Goal: Information Seeking & Learning: Learn about a topic

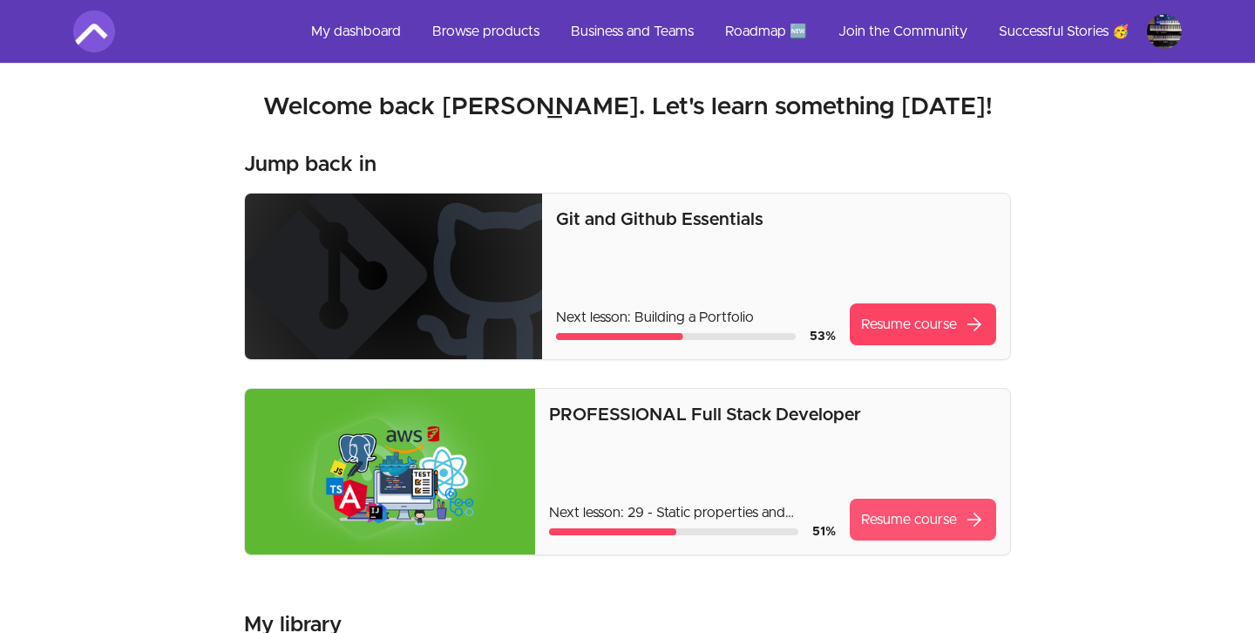
click at [964, 540] on link "Resume course arrow_forward" at bounding box center [923, 520] width 146 height 42
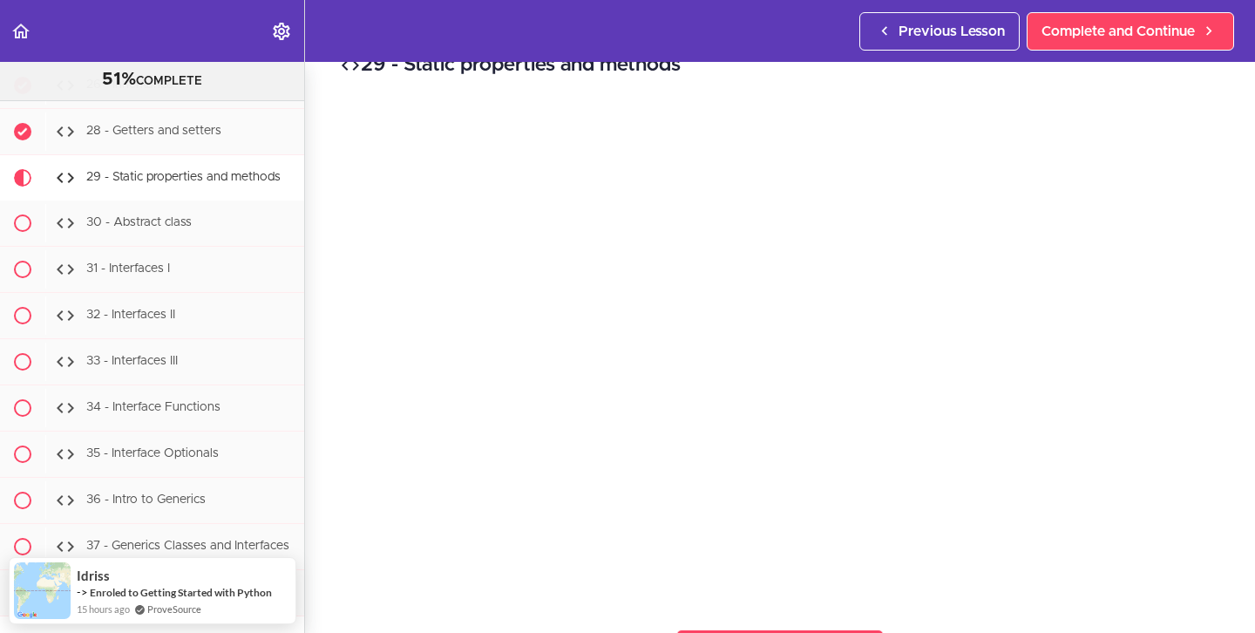
scroll to position [37, 0]
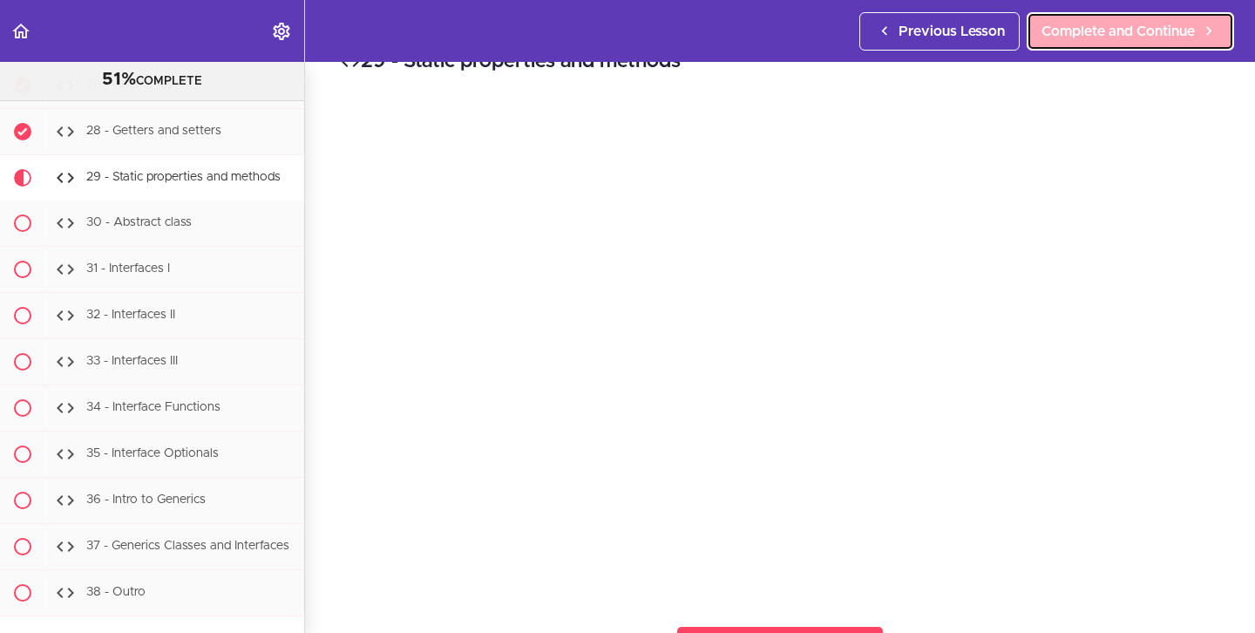
click at [1138, 38] on span "Complete and Continue" at bounding box center [1118, 31] width 153 height 21
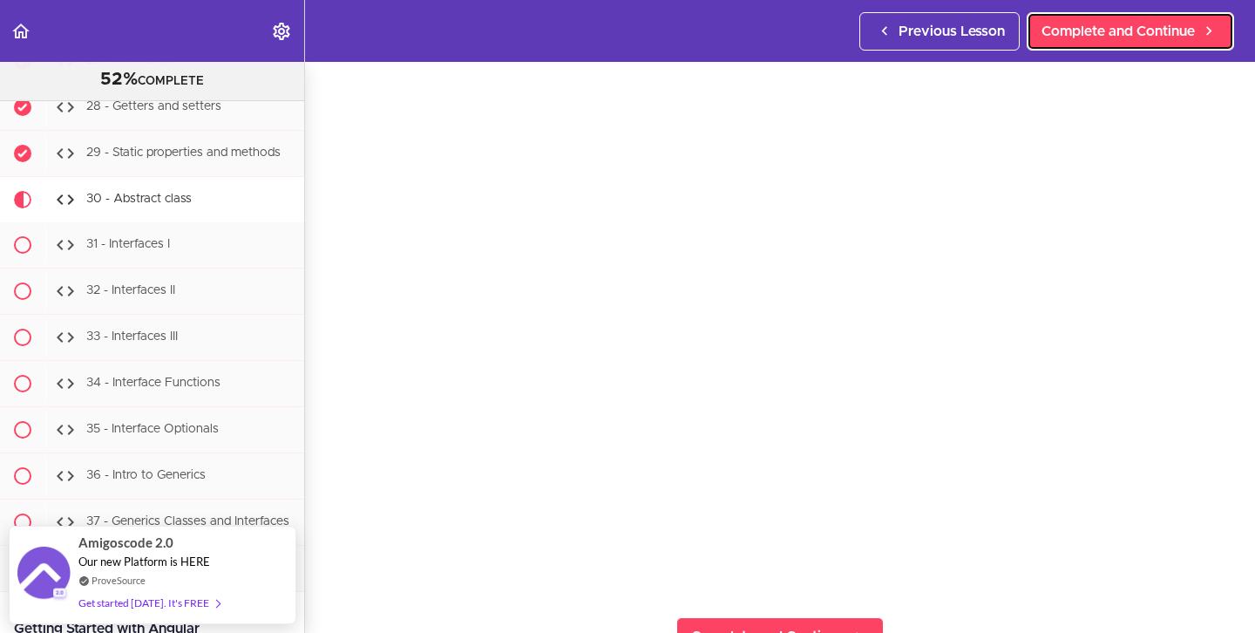
scroll to position [52, 0]
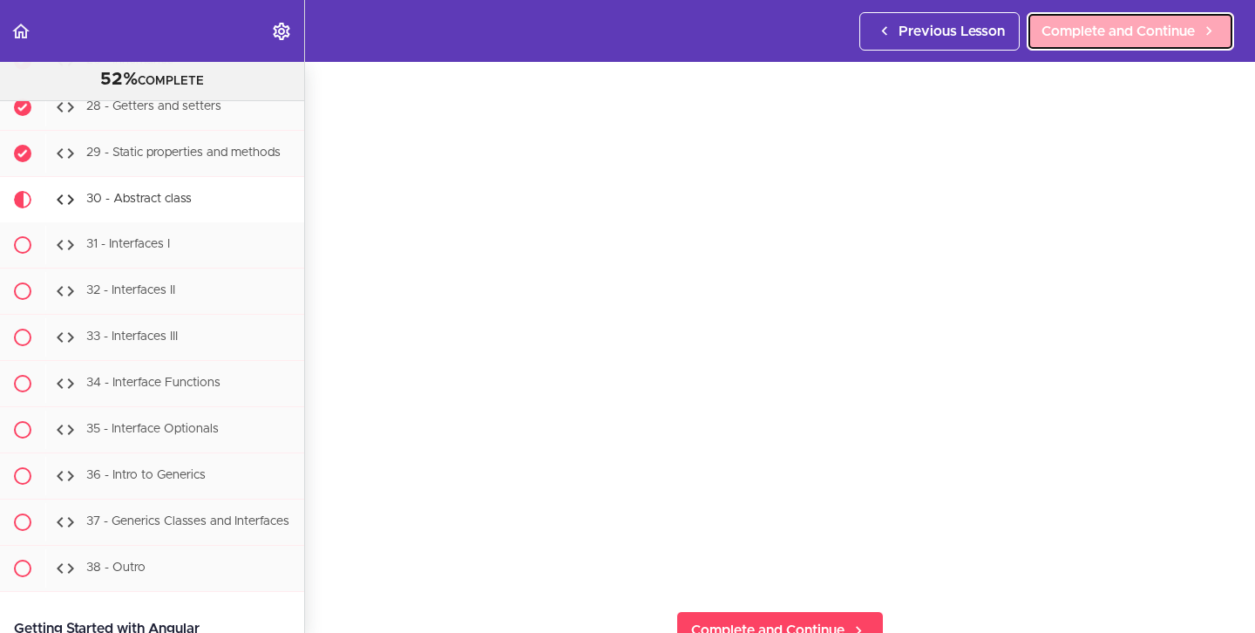
click at [1078, 26] on span "Complete and Continue" at bounding box center [1118, 31] width 153 height 21
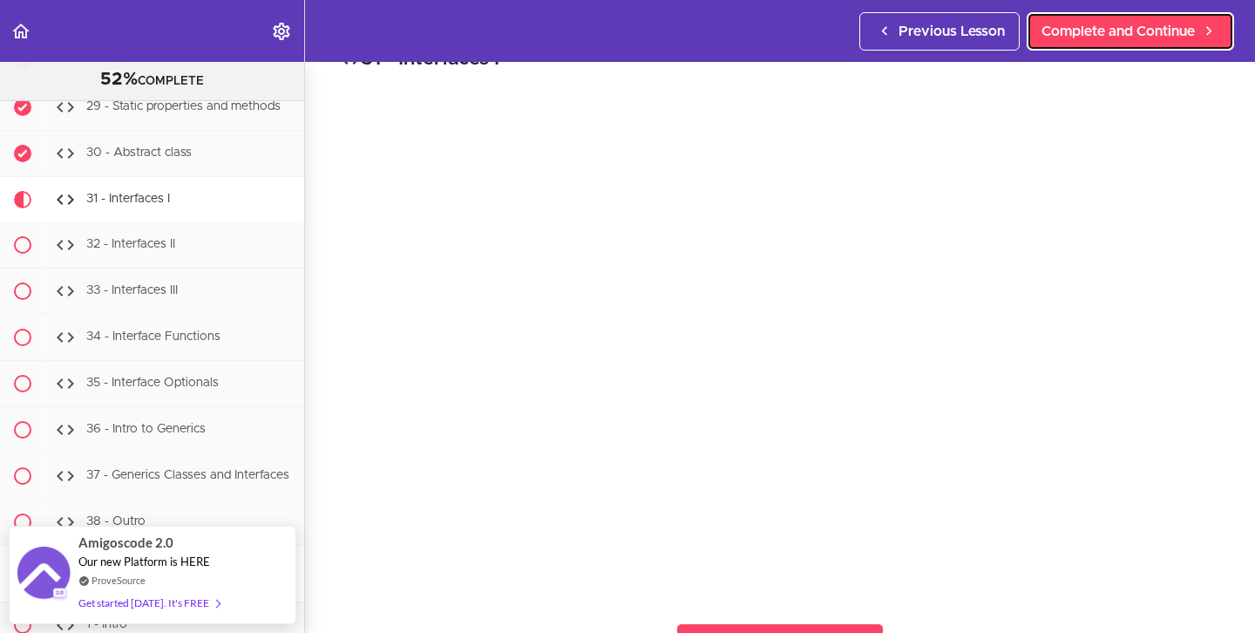
scroll to position [43, 0]
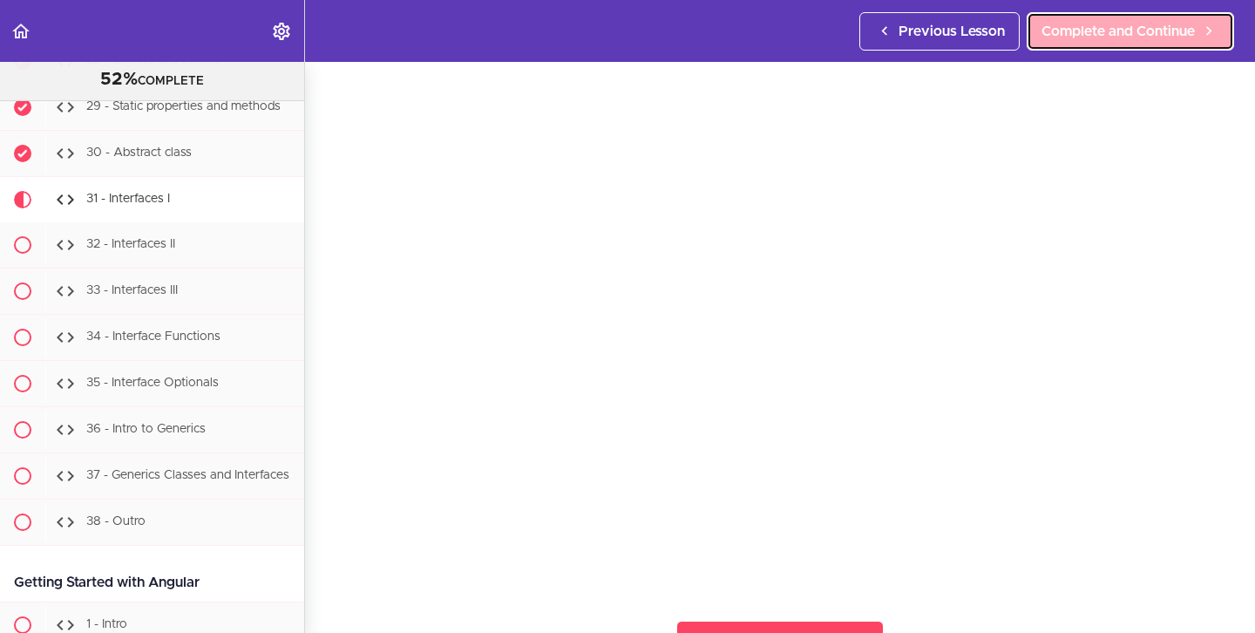
click at [1083, 38] on span "Complete and Continue" at bounding box center [1118, 31] width 153 height 21
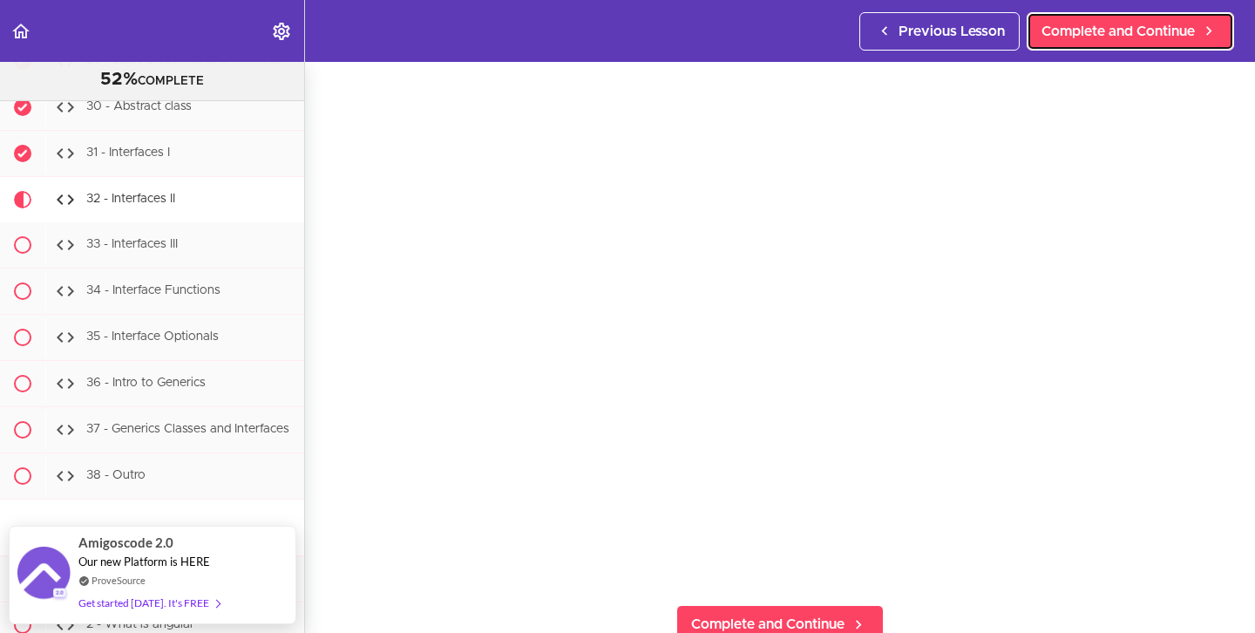
scroll to position [51, 0]
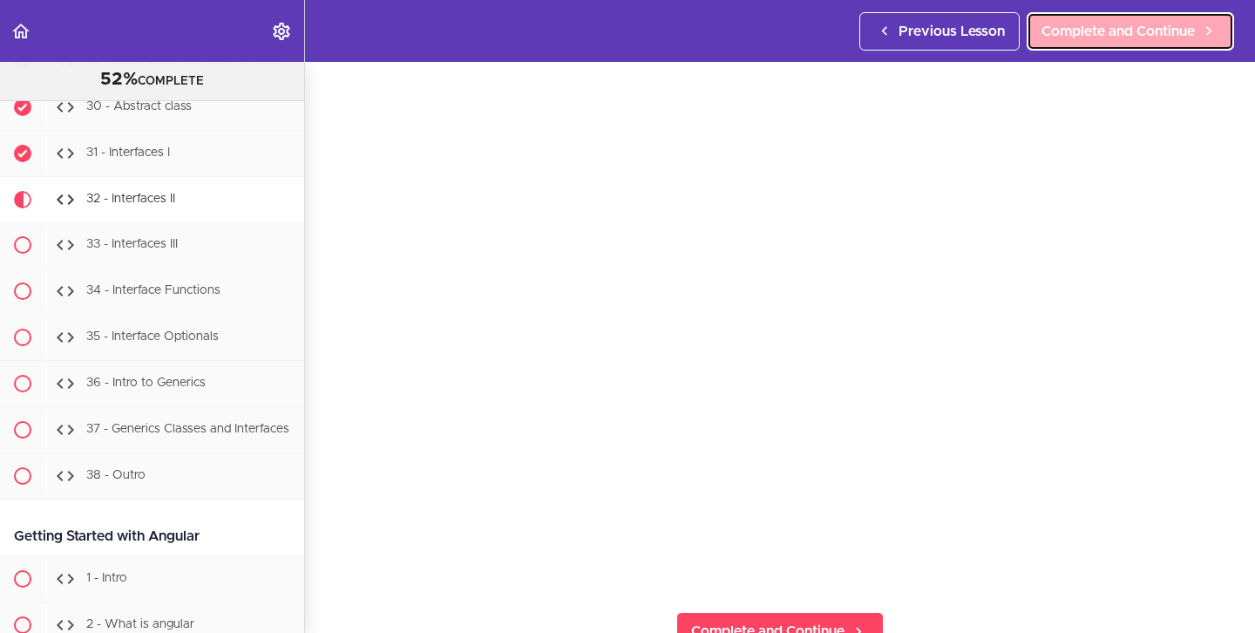
click at [1126, 19] on link "Complete and Continue" at bounding box center [1130, 31] width 207 height 38
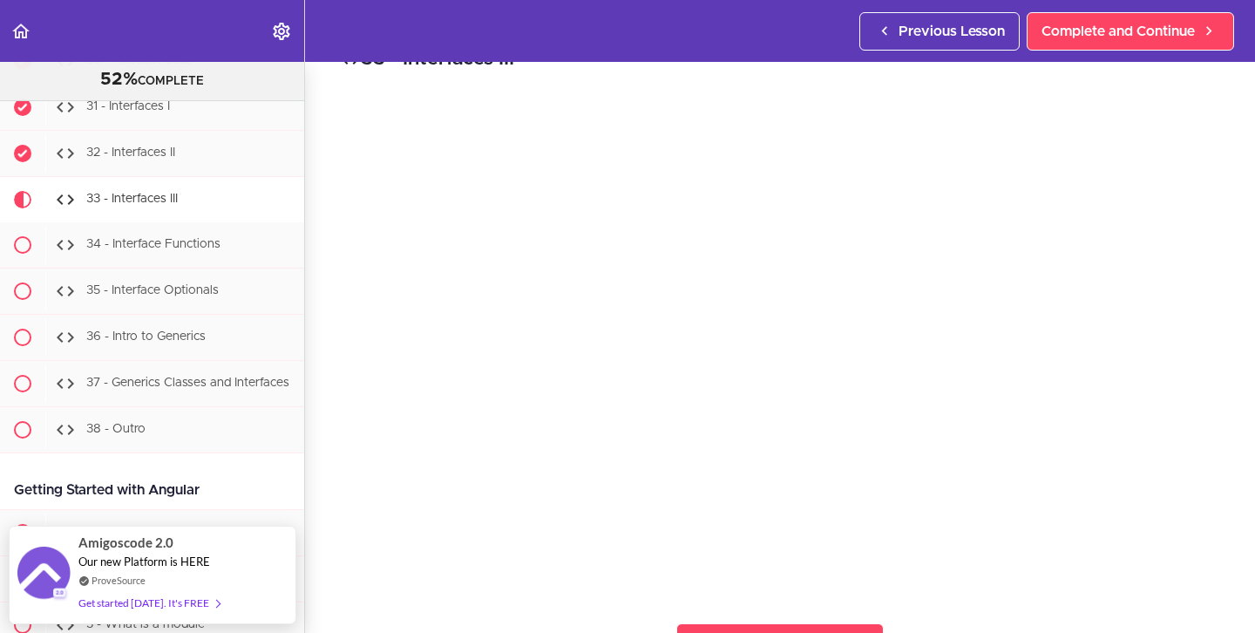
scroll to position [45, 0]
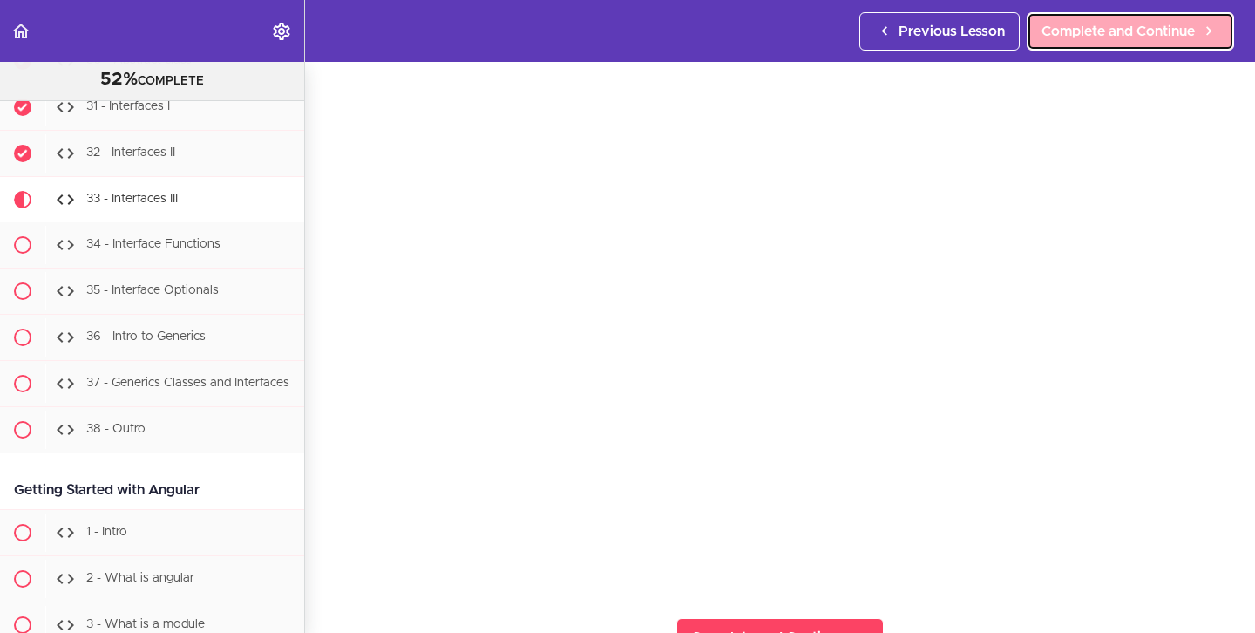
click at [1107, 31] on span "Complete and Continue" at bounding box center [1118, 31] width 153 height 21
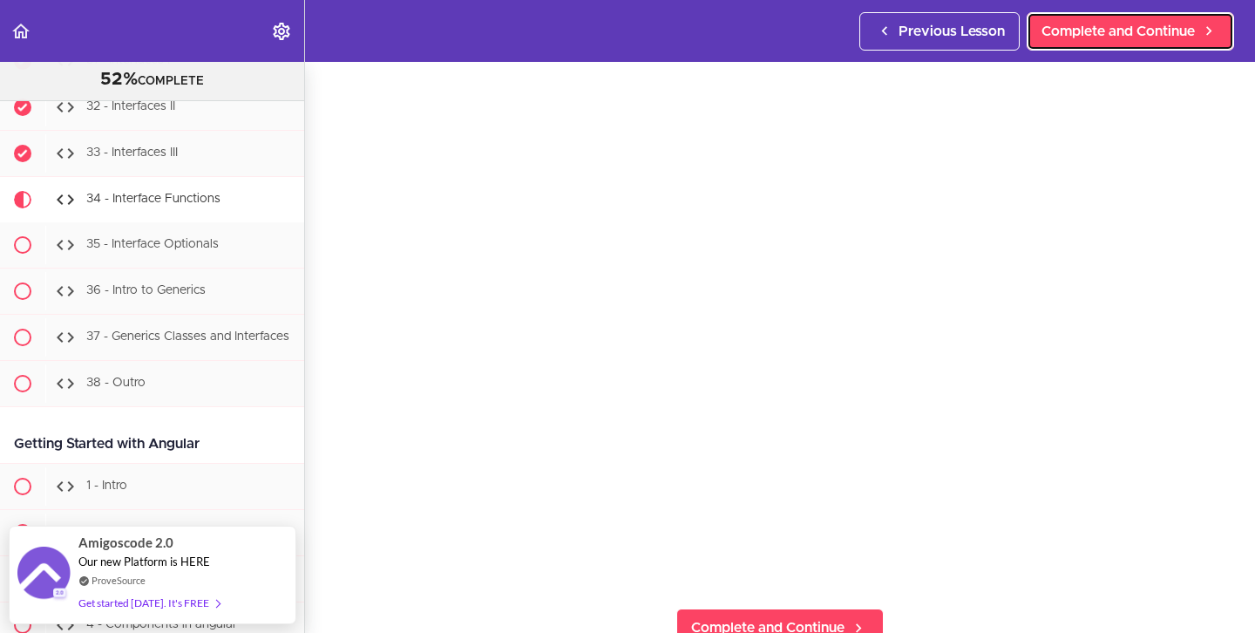
scroll to position [57, 0]
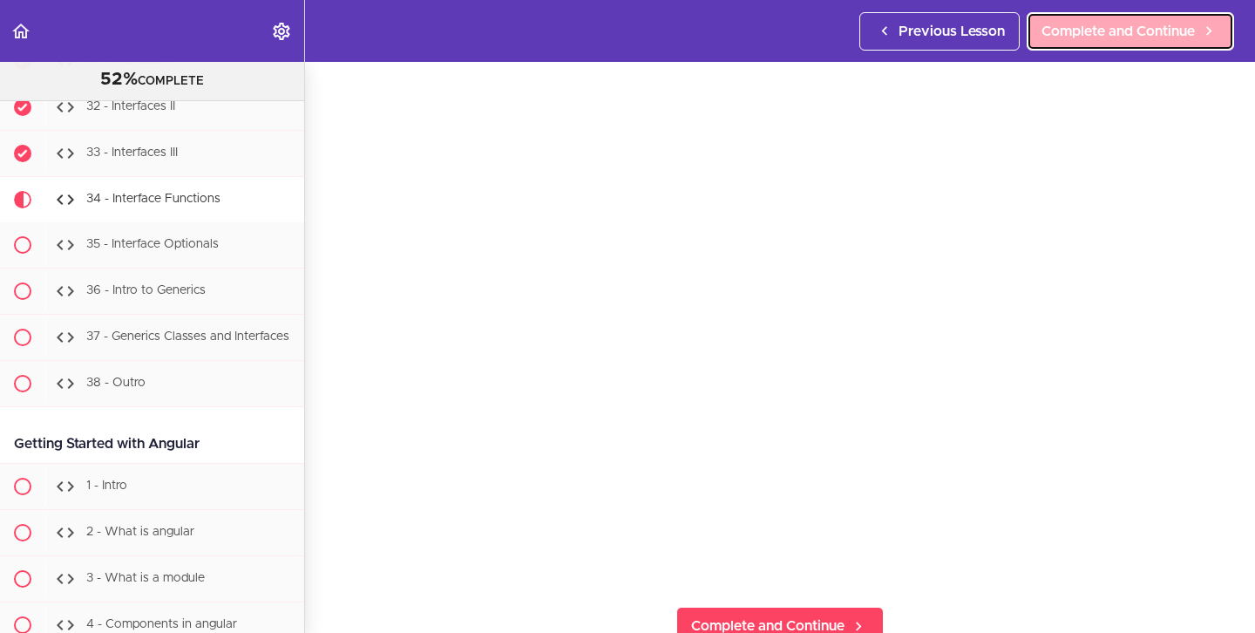
click at [1130, 24] on span "Complete and Continue" at bounding box center [1118, 31] width 153 height 21
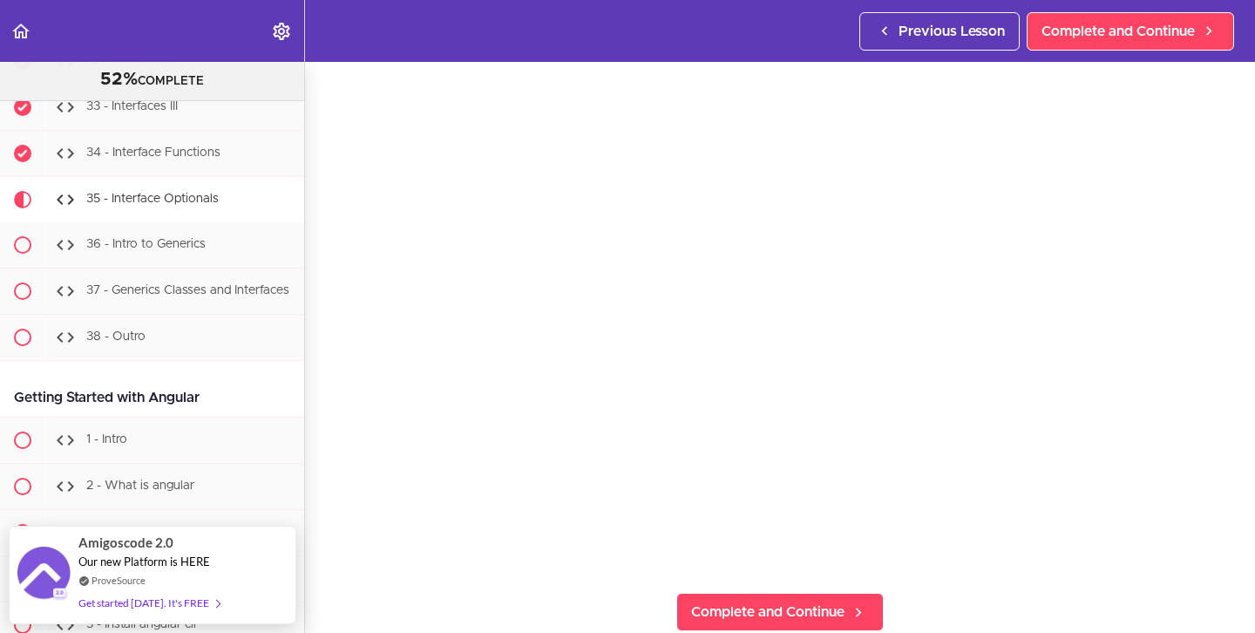
scroll to position [60, 0]
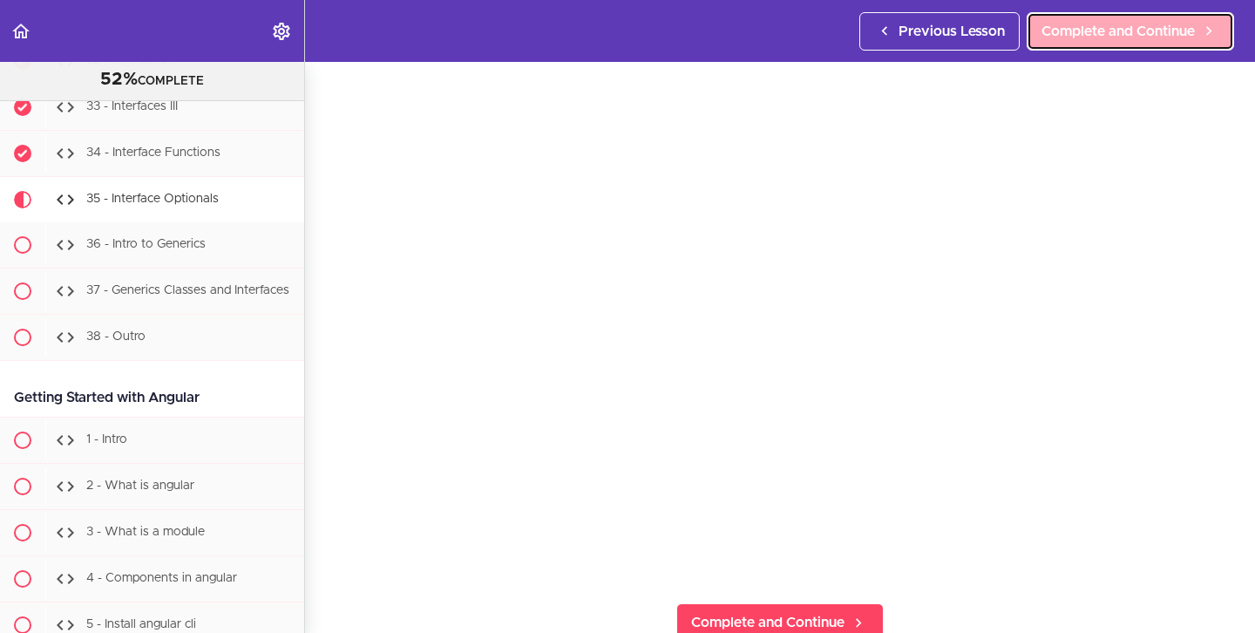
click at [1177, 44] on link "Complete and Continue" at bounding box center [1130, 31] width 207 height 38
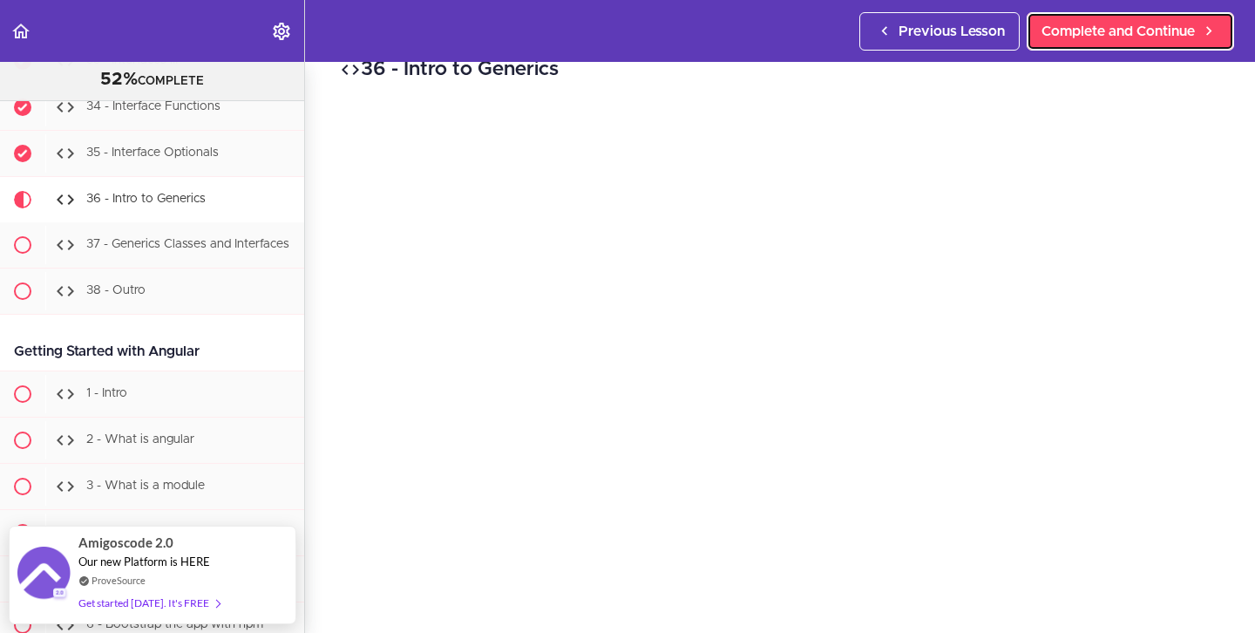
scroll to position [31, 0]
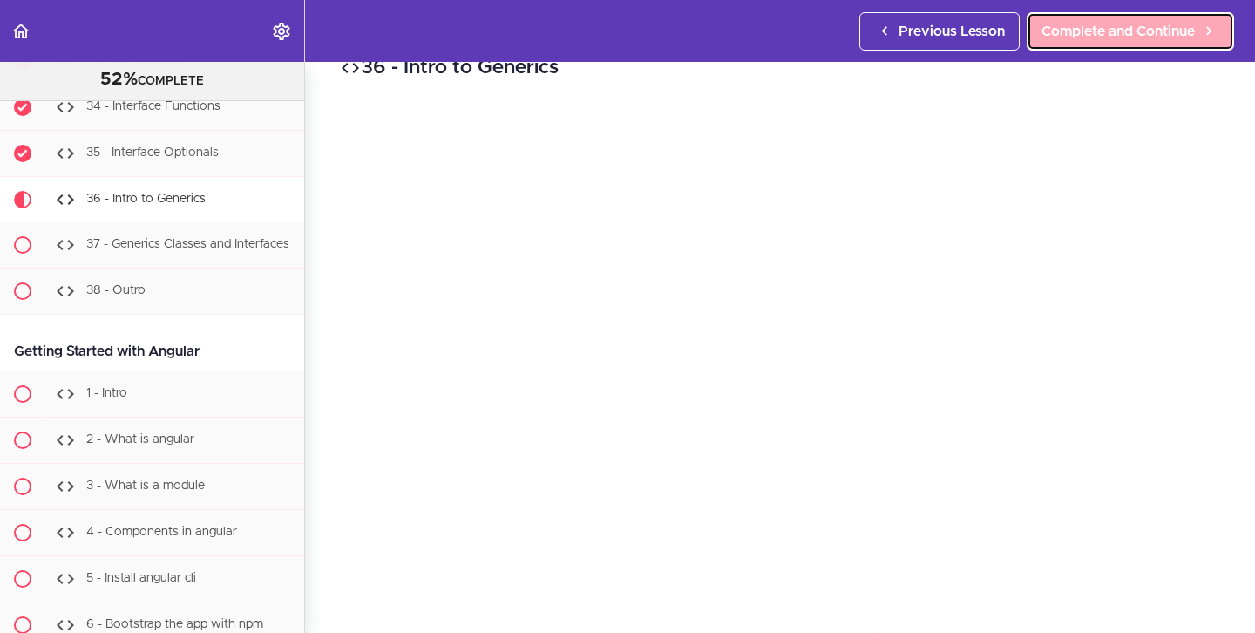
click at [1086, 31] on span "Complete and Continue" at bounding box center [1118, 31] width 153 height 21
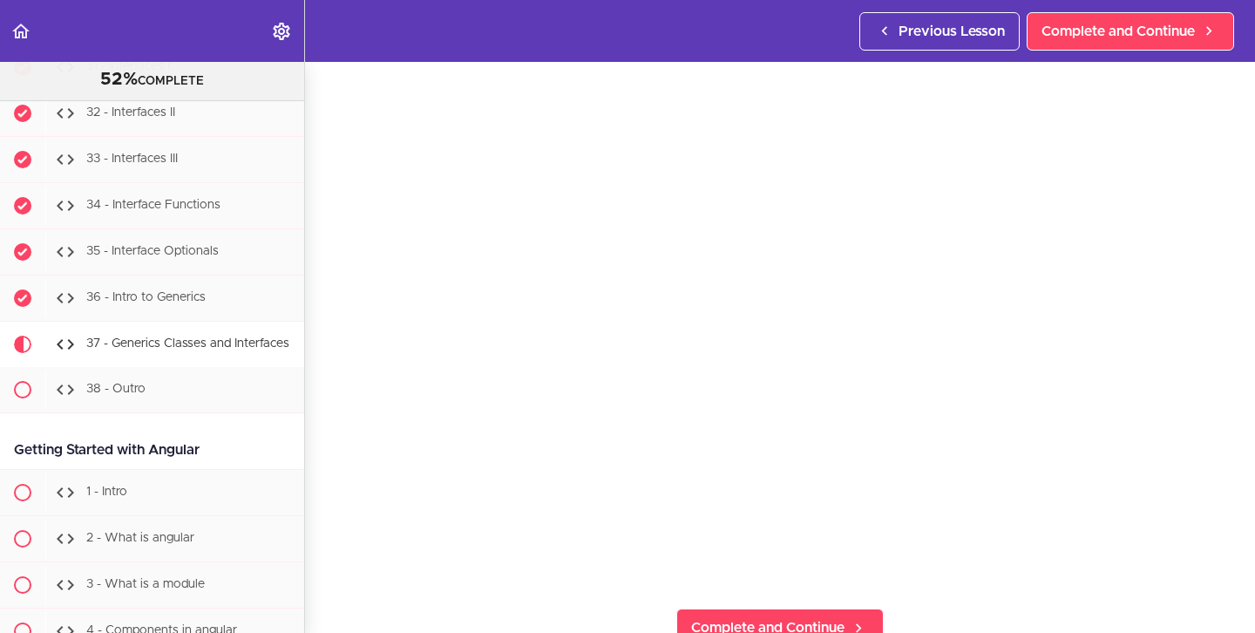
scroll to position [31738, 0]
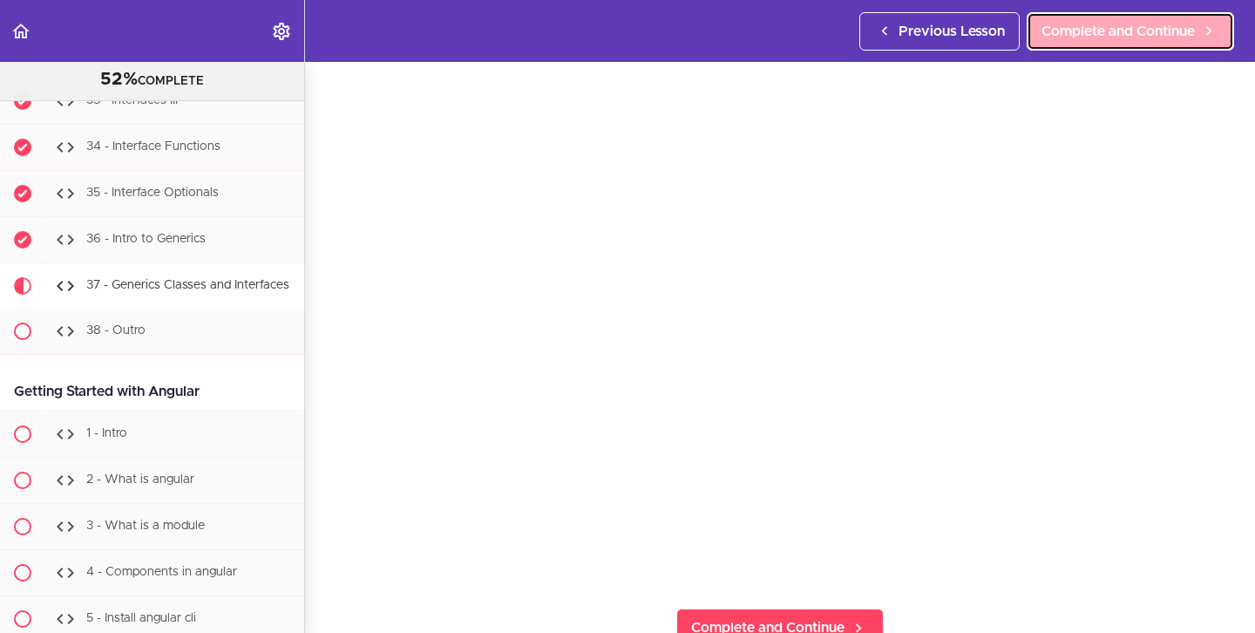
click at [1067, 43] on link "Complete and Continue" at bounding box center [1130, 31] width 207 height 38
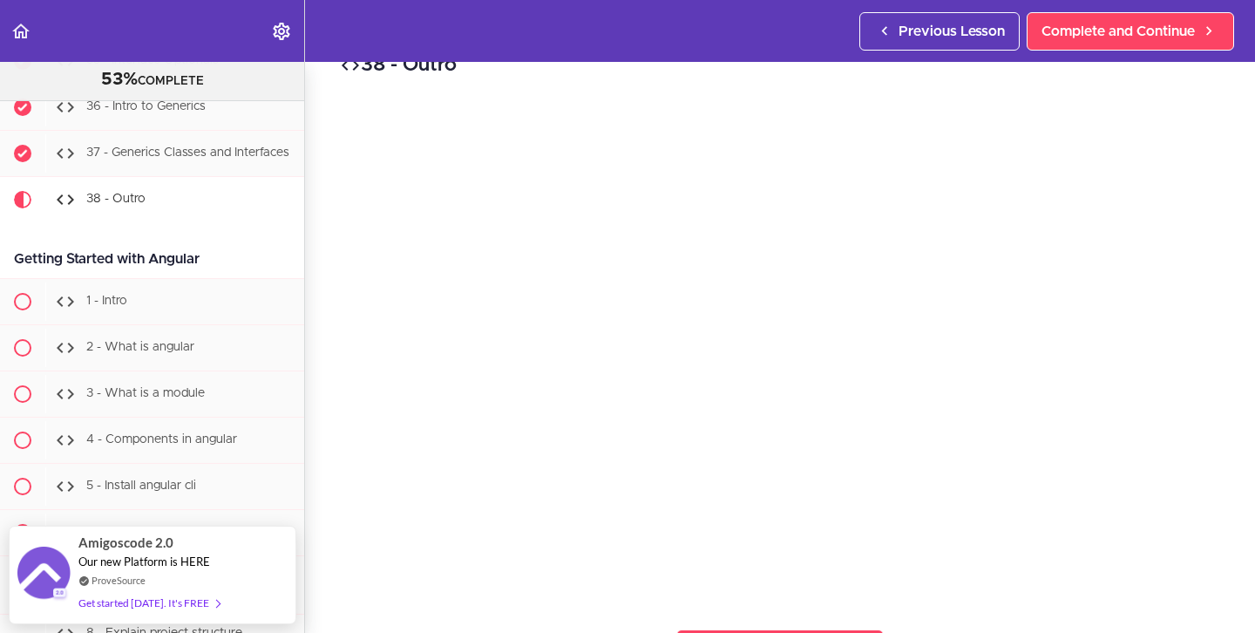
scroll to position [36, 0]
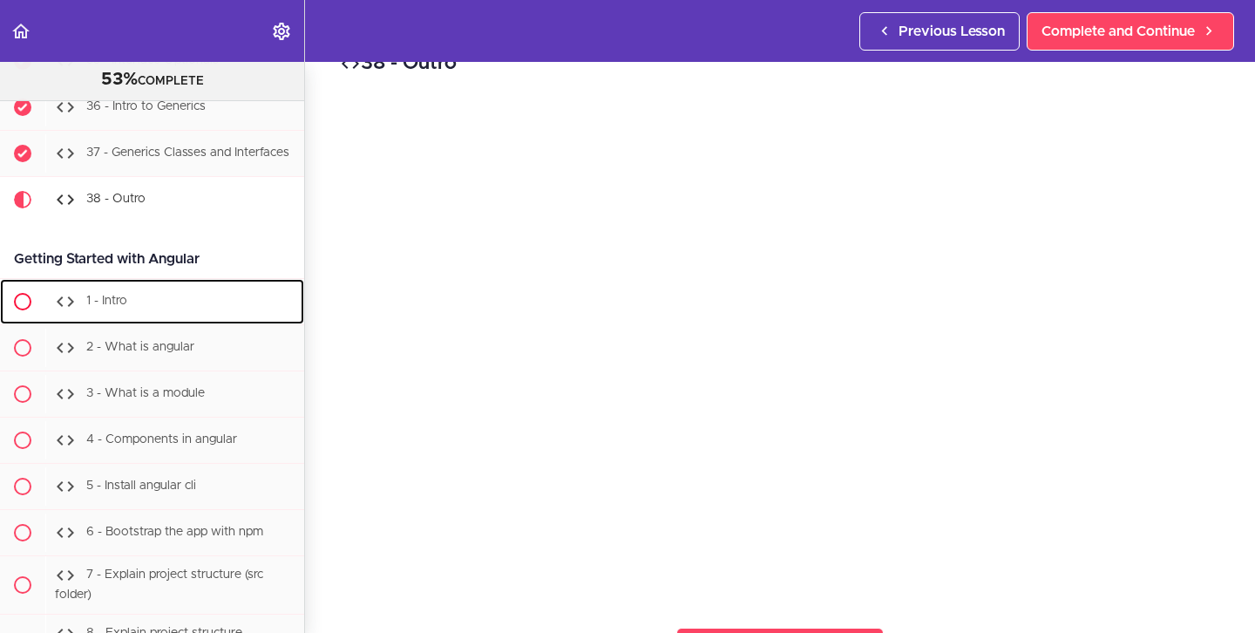
click at [163, 282] on div "1 - Intro" at bounding box center [174, 301] width 259 height 38
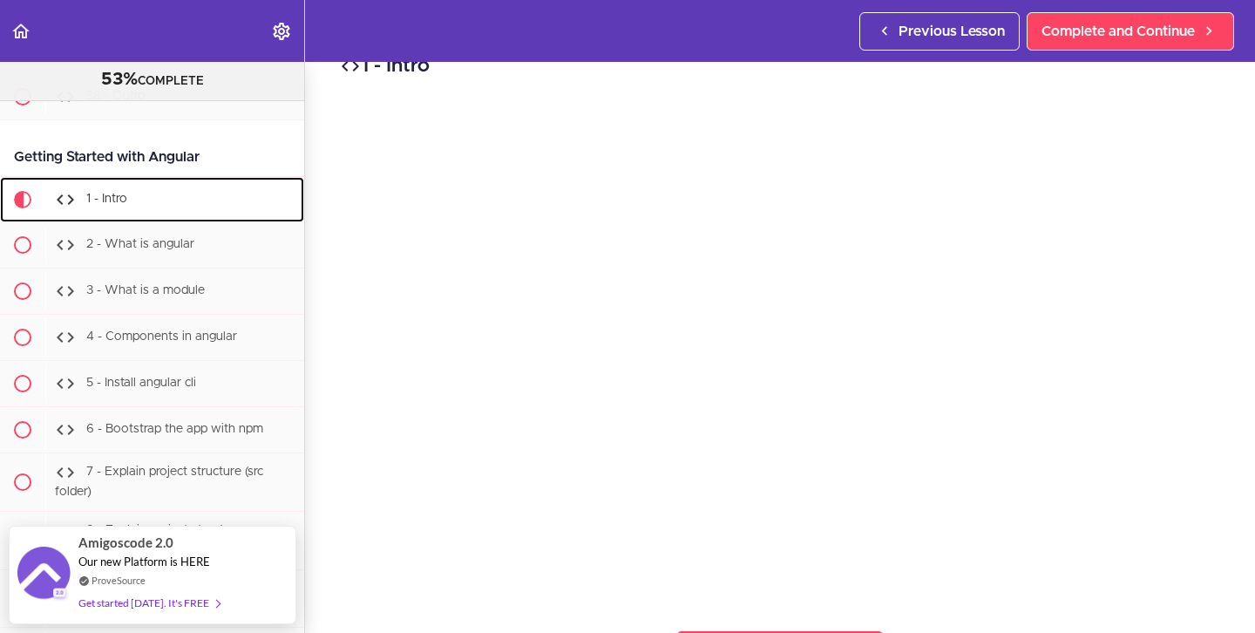
scroll to position [36, 0]
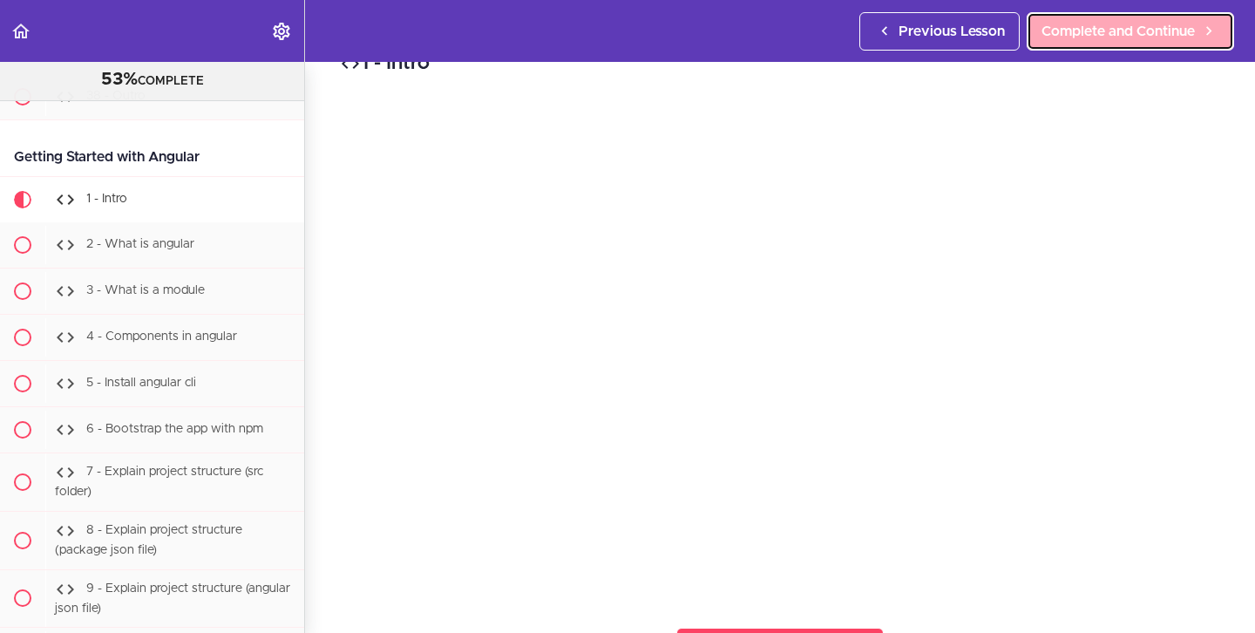
click at [1096, 23] on span "Complete and Continue" at bounding box center [1118, 31] width 153 height 21
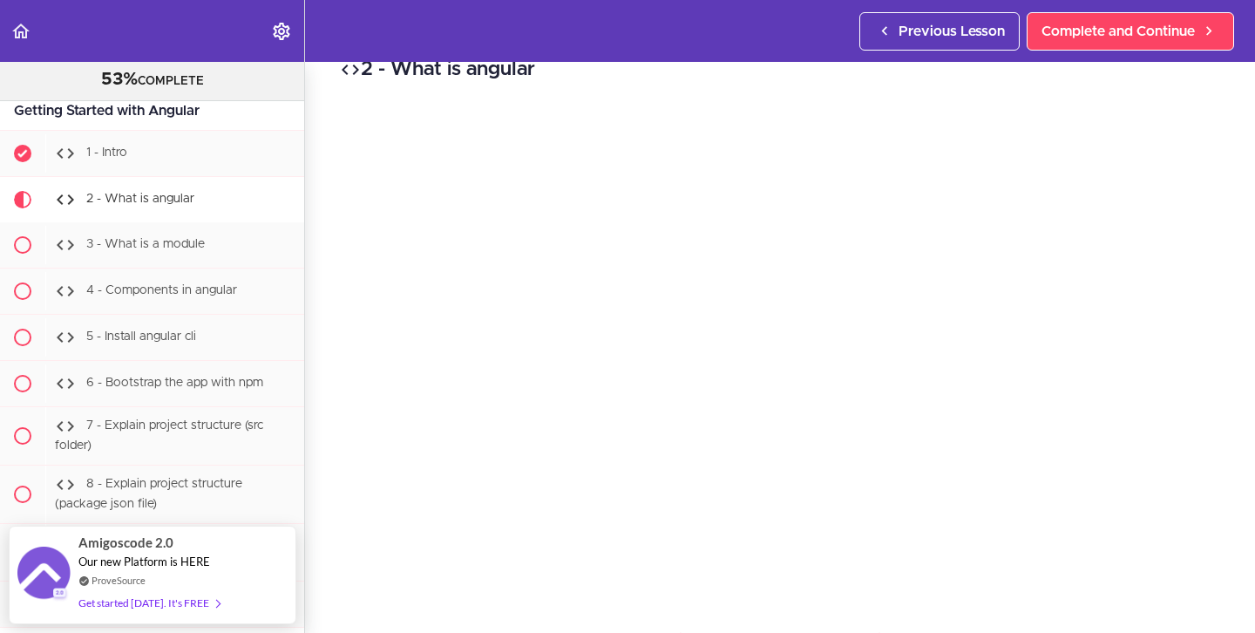
scroll to position [31, 0]
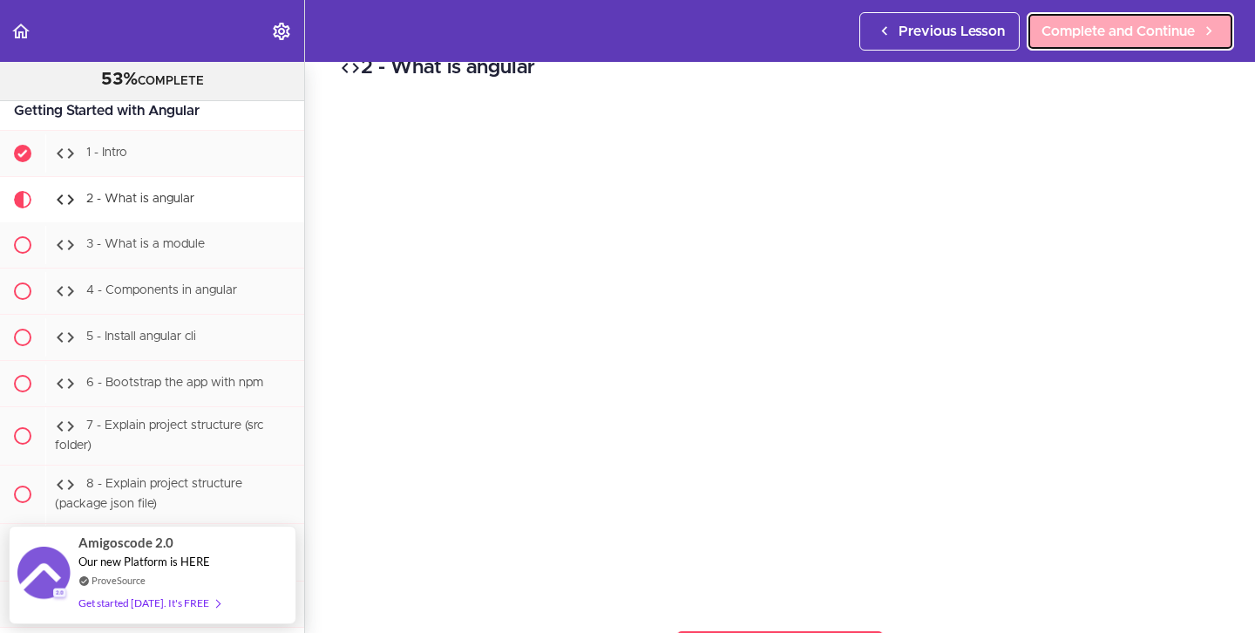
click at [1095, 28] on span "Complete and Continue" at bounding box center [1118, 31] width 153 height 21
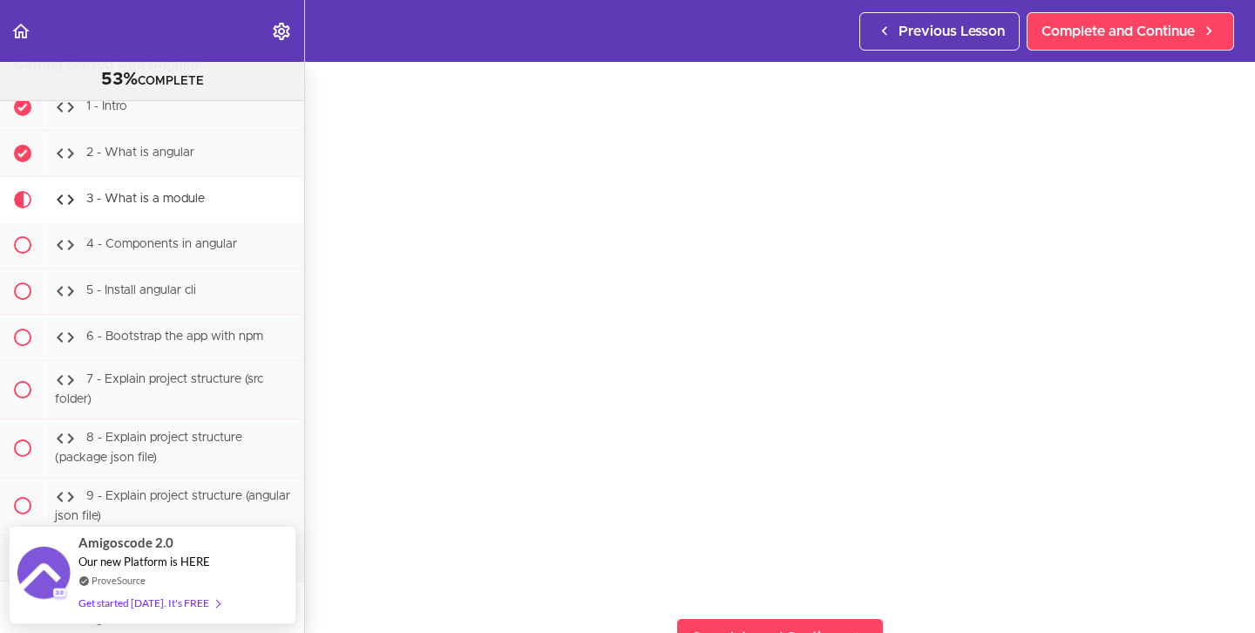
scroll to position [48, 0]
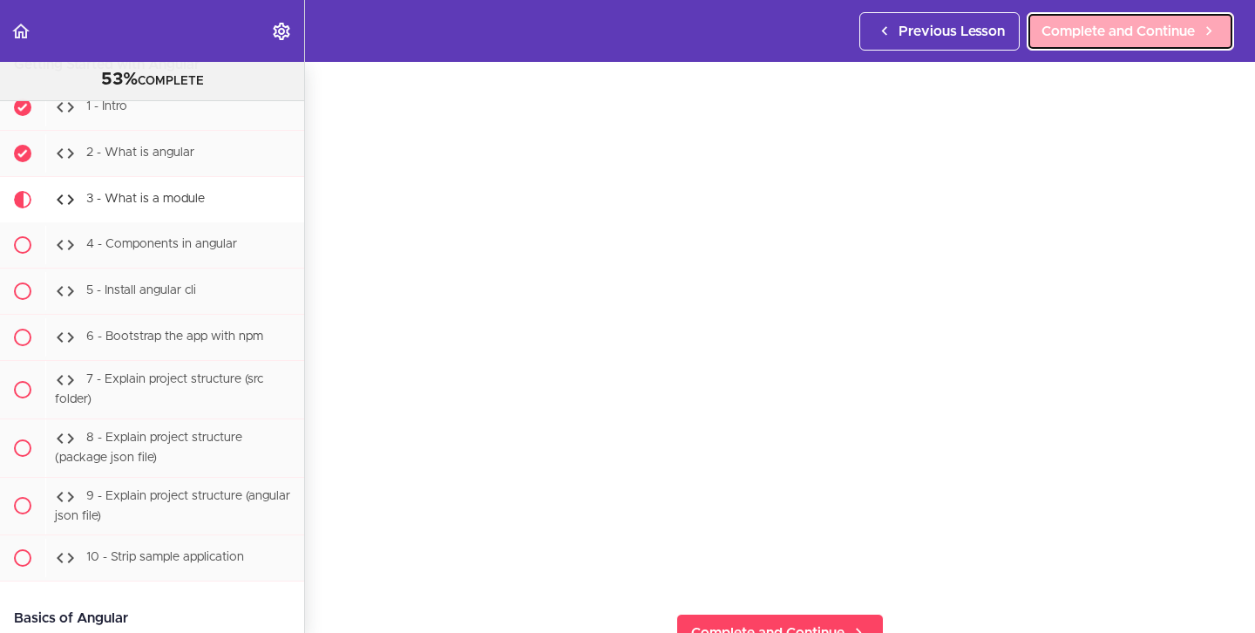
click at [1059, 21] on span "Complete and Continue" at bounding box center [1118, 31] width 153 height 21
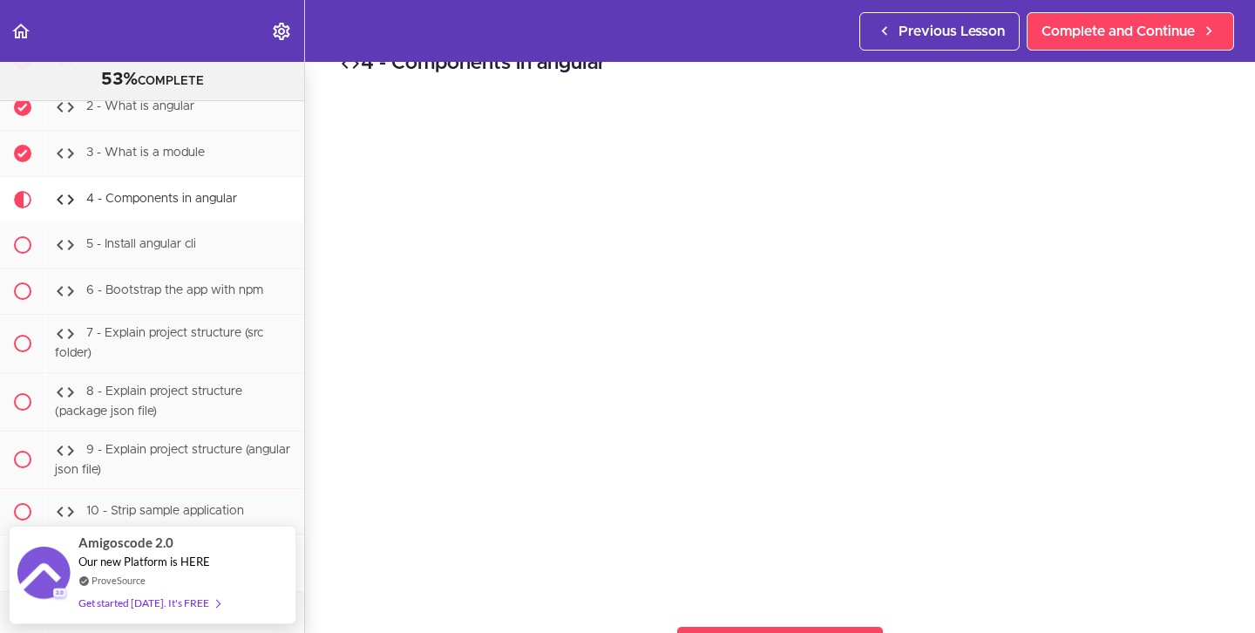
scroll to position [20, 0]
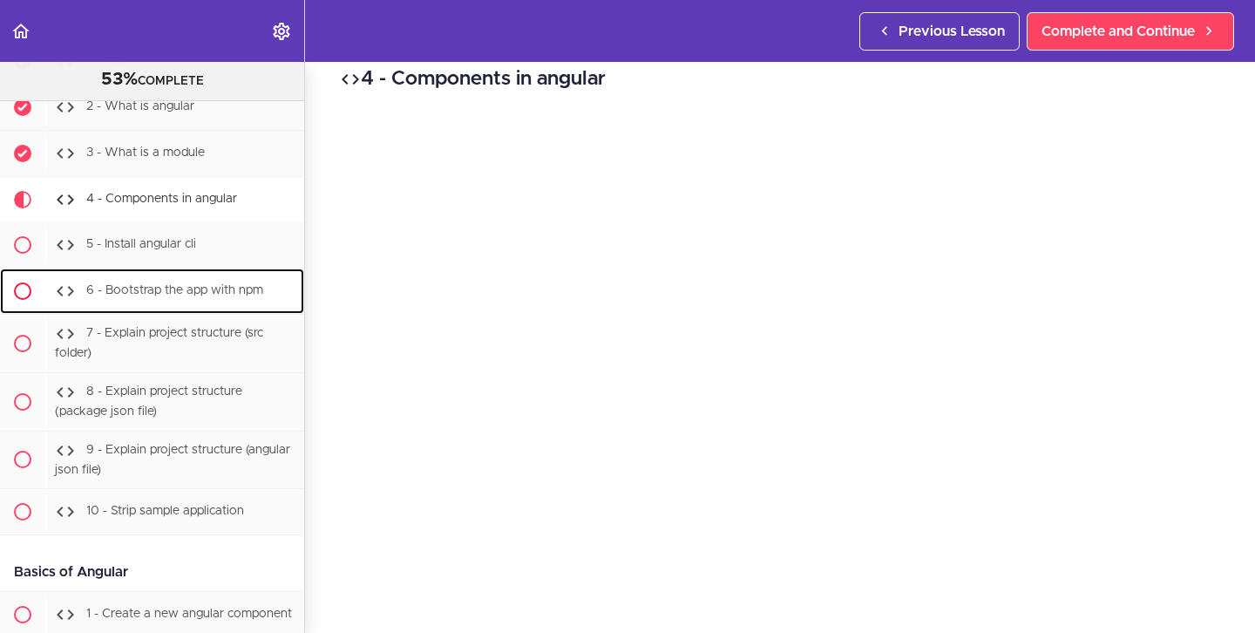
click at [205, 272] on div "6 - Bootstrap the app with npm" at bounding box center [174, 291] width 259 height 38
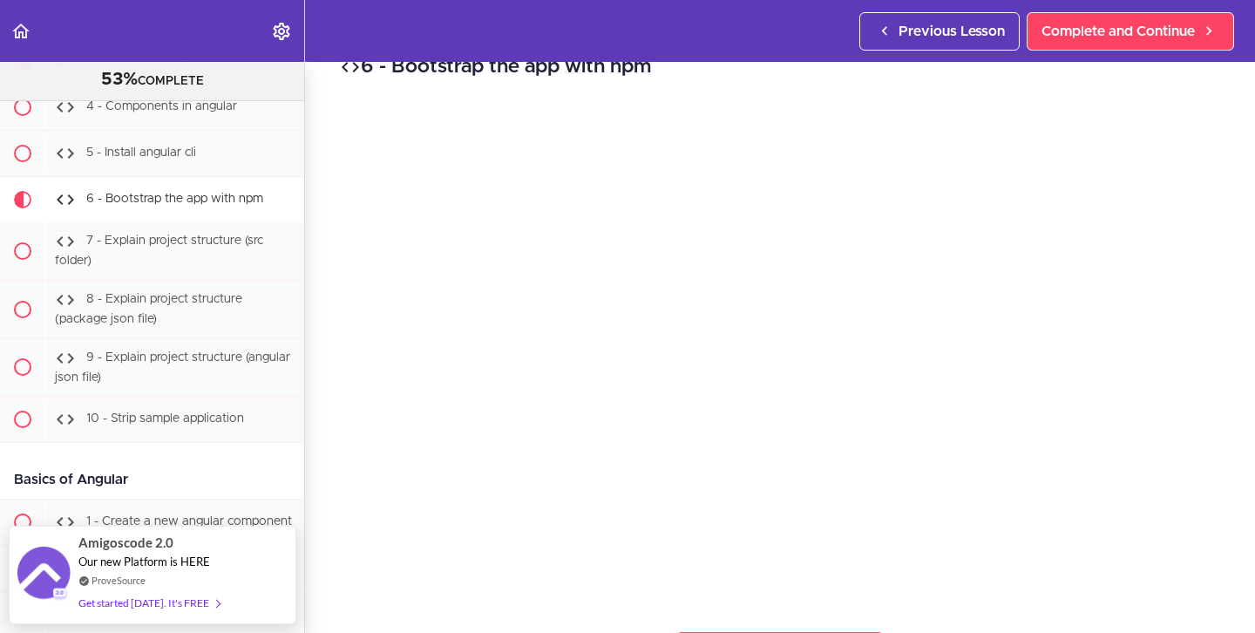
scroll to position [33, 0]
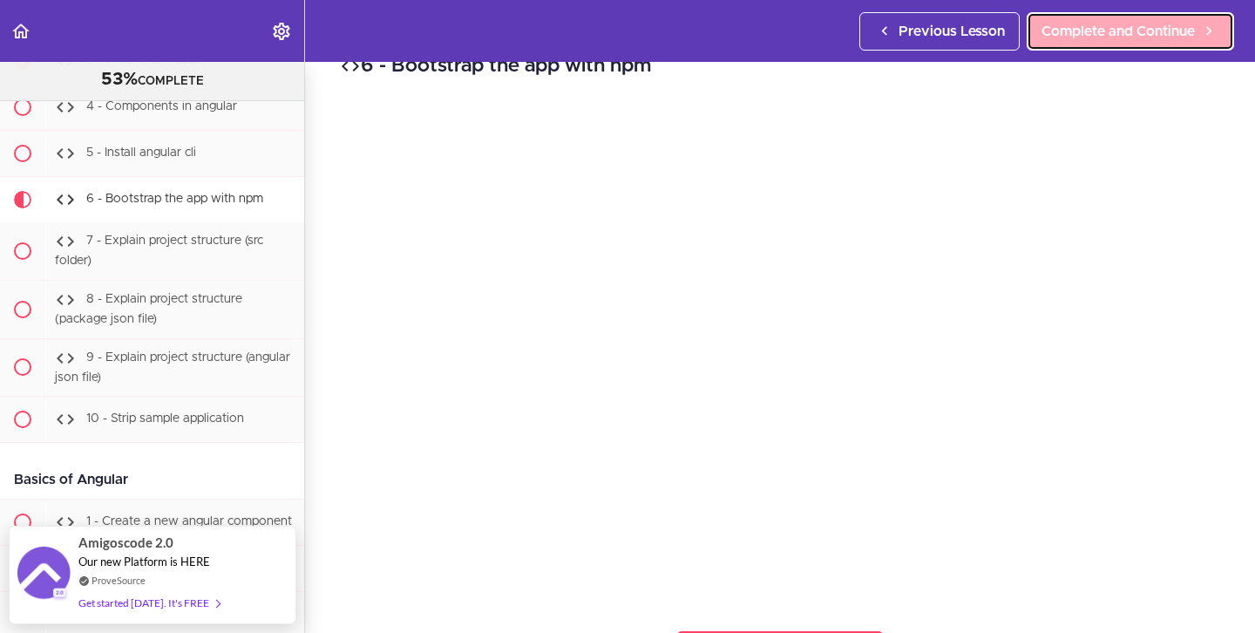
click at [1130, 41] on span "Complete and Continue" at bounding box center [1118, 31] width 153 height 21
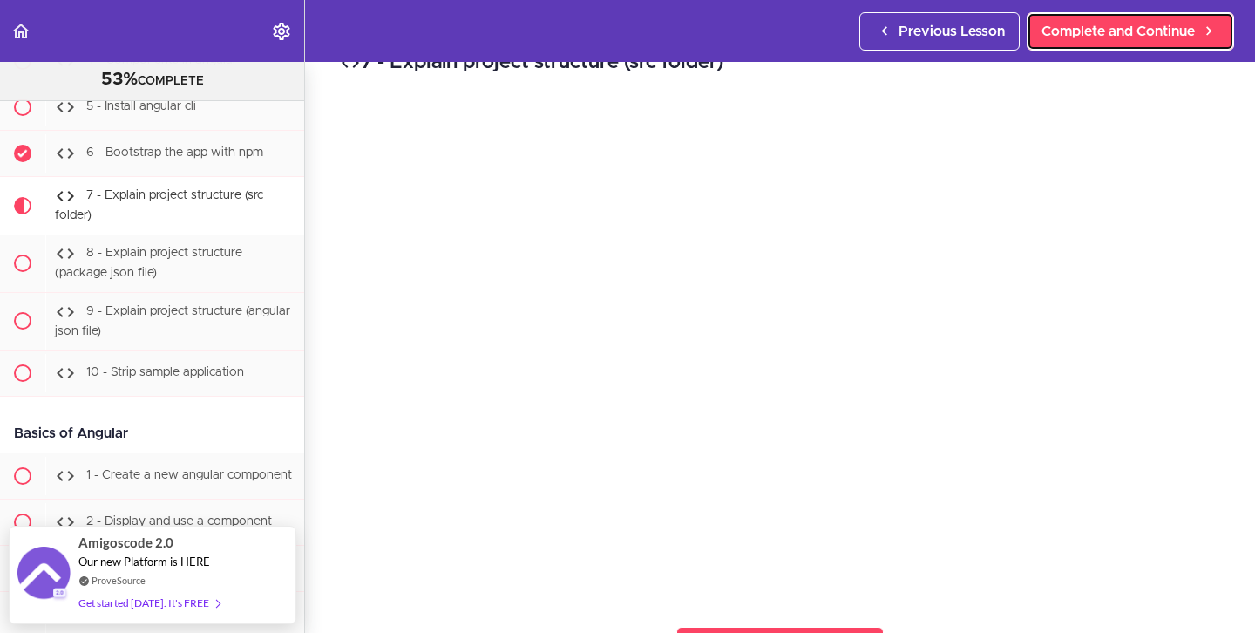
scroll to position [44, 0]
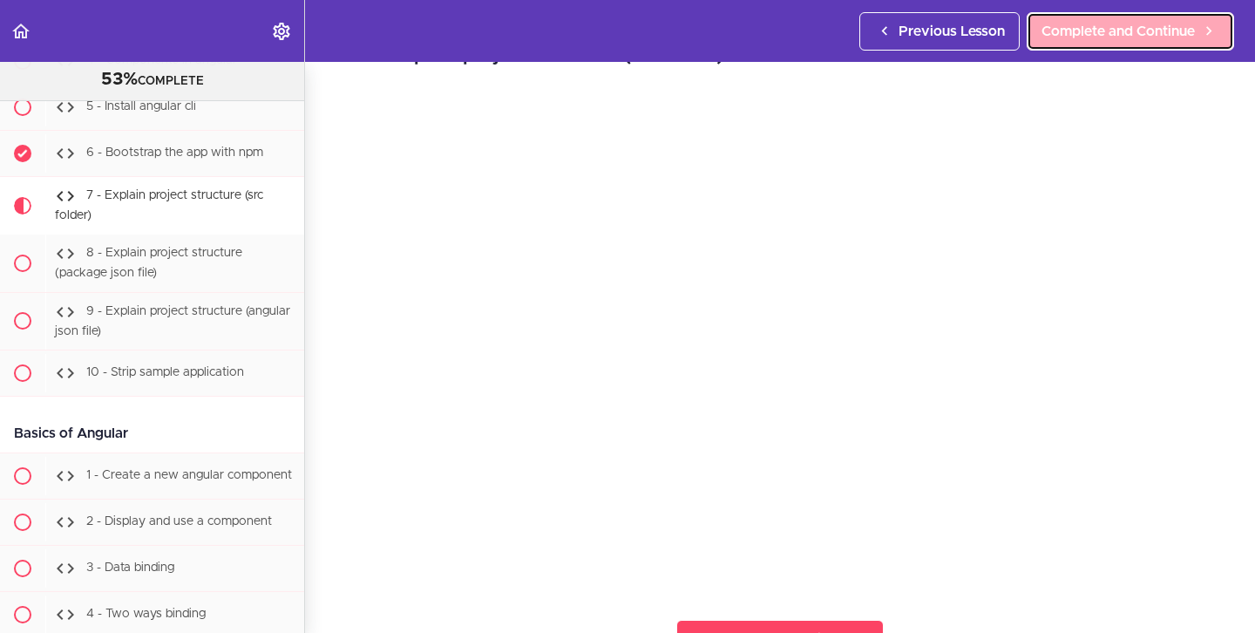
click at [1083, 47] on link "Complete and Continue" at bounding box center [1130, 31] width 207 height 38
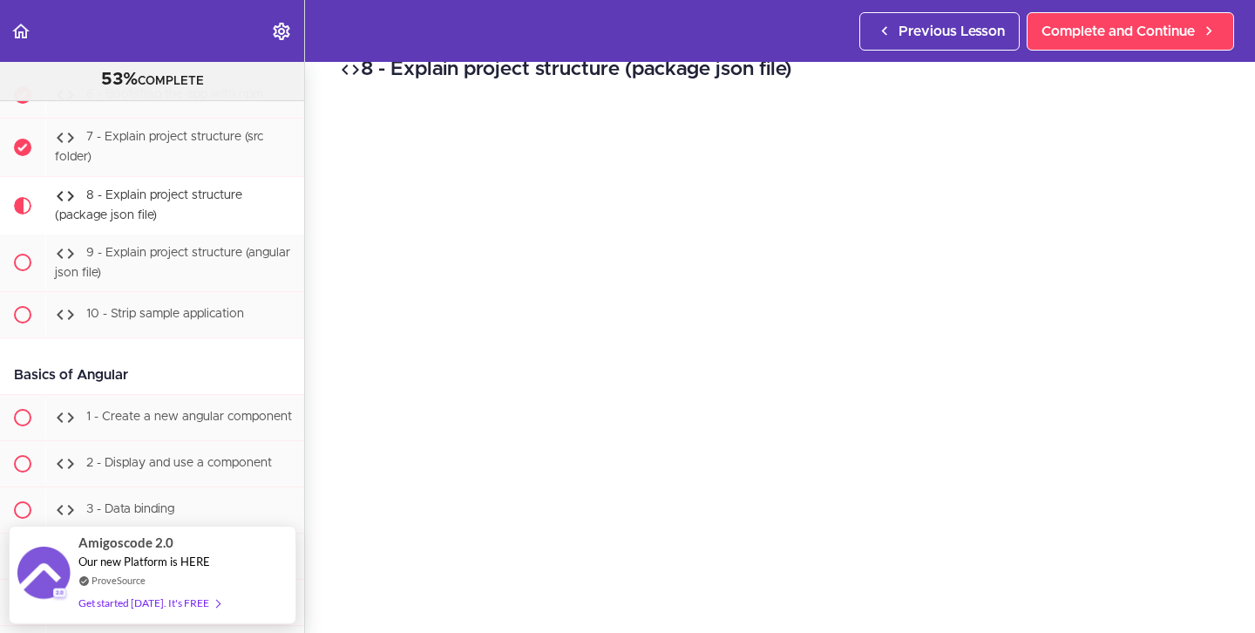
scroll to position [39, 0]
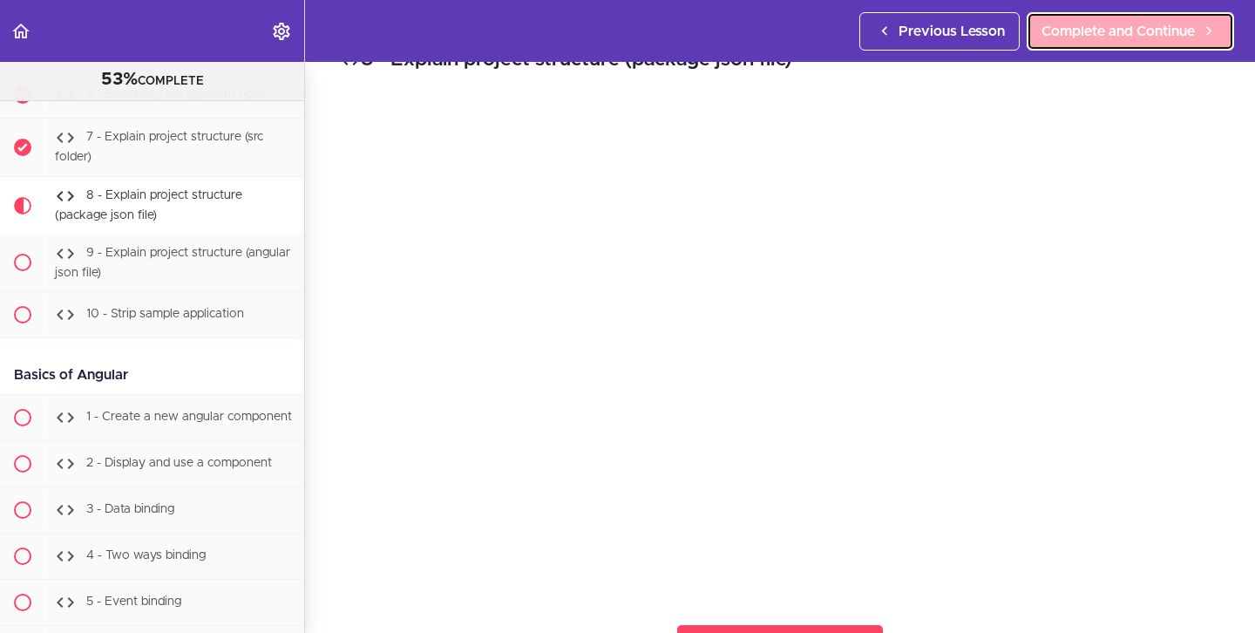
click at [1159, 22] on span "Complete and Continue" at bounding box center [1118, 31] width 153 height 21
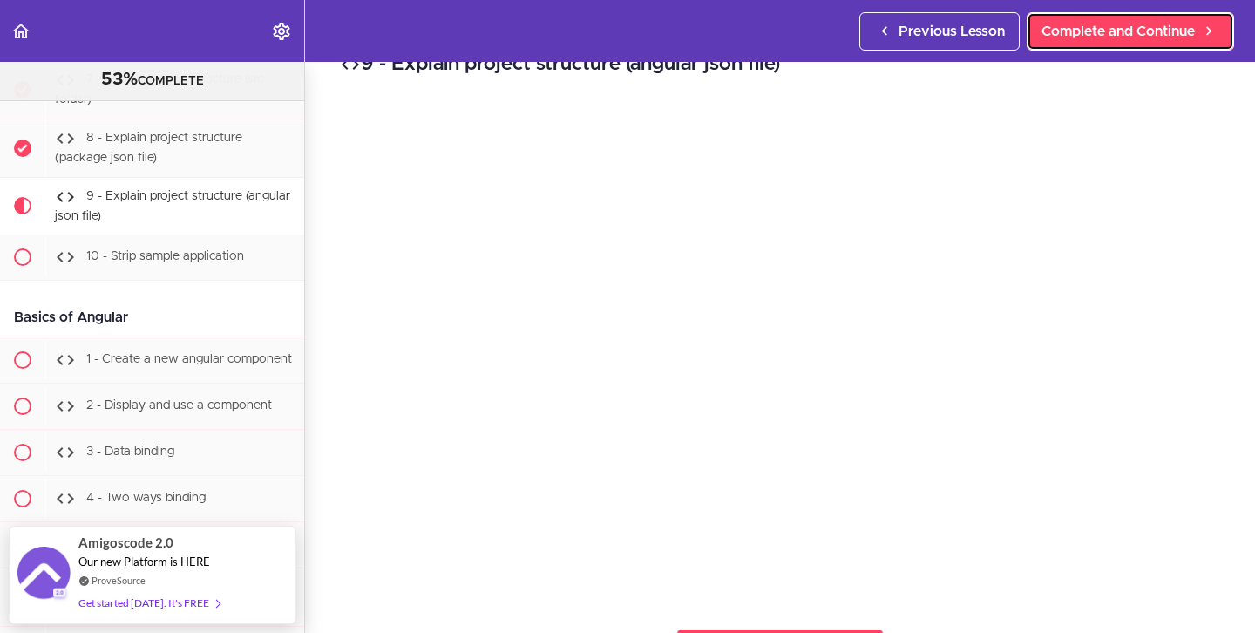
scroll to position [45, 0]
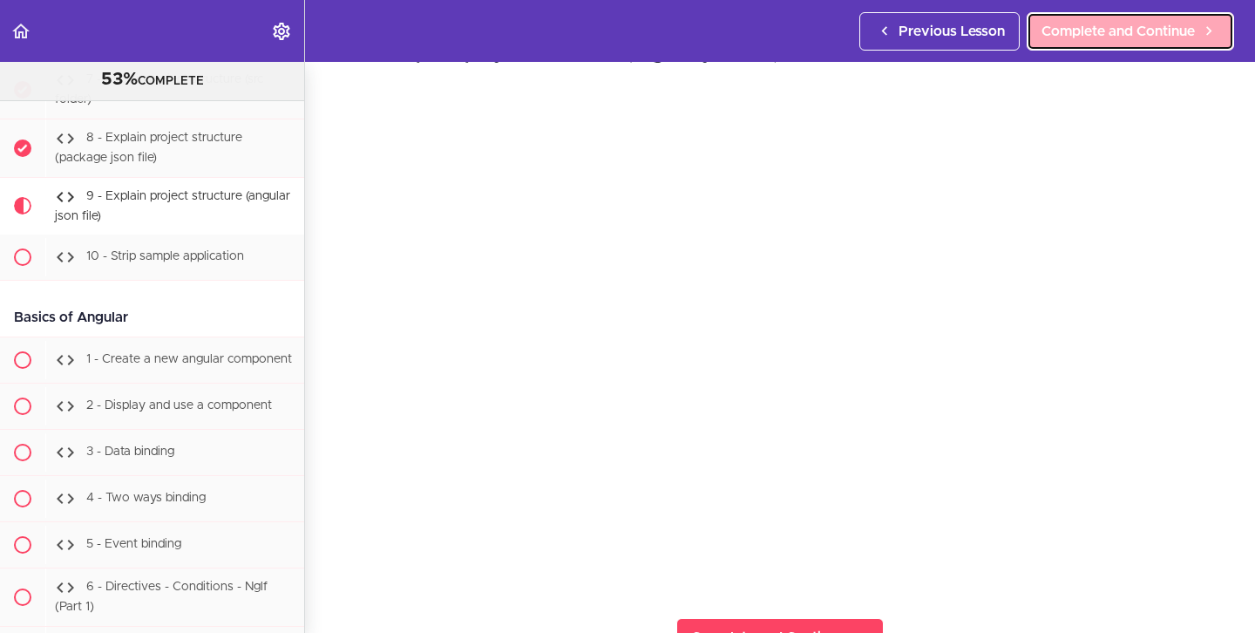
click at [1054, 45] on link "Complete and Continue" at bounding box center [1130, 31] width 207 height 38
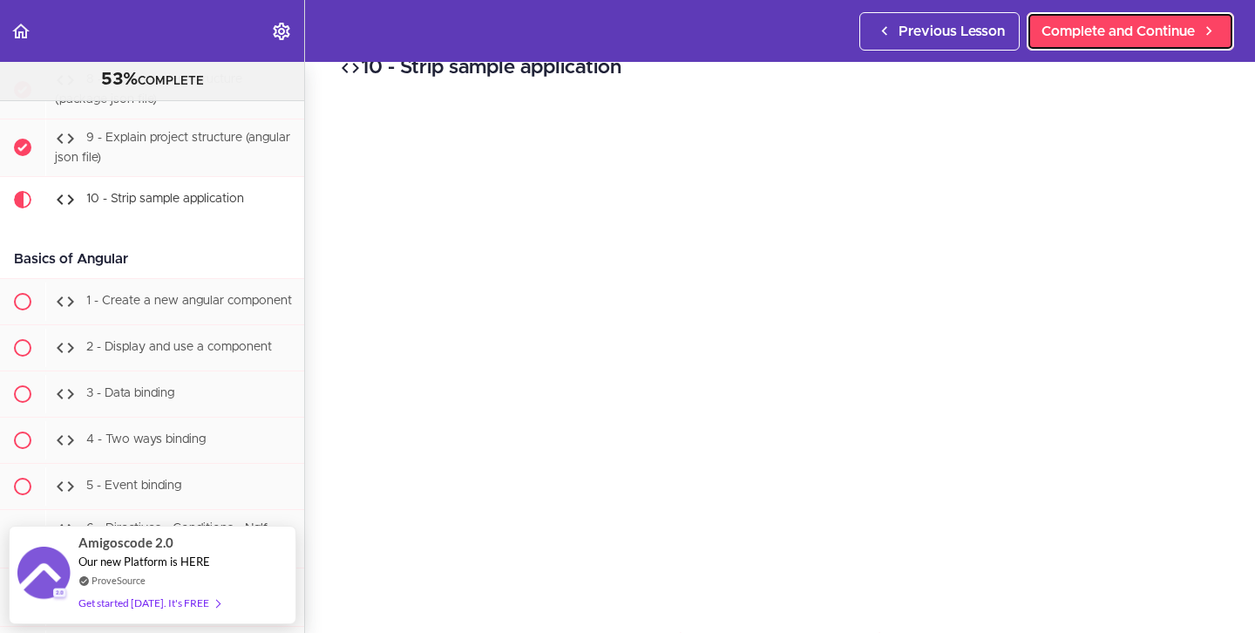
scroll to position [42, 0]
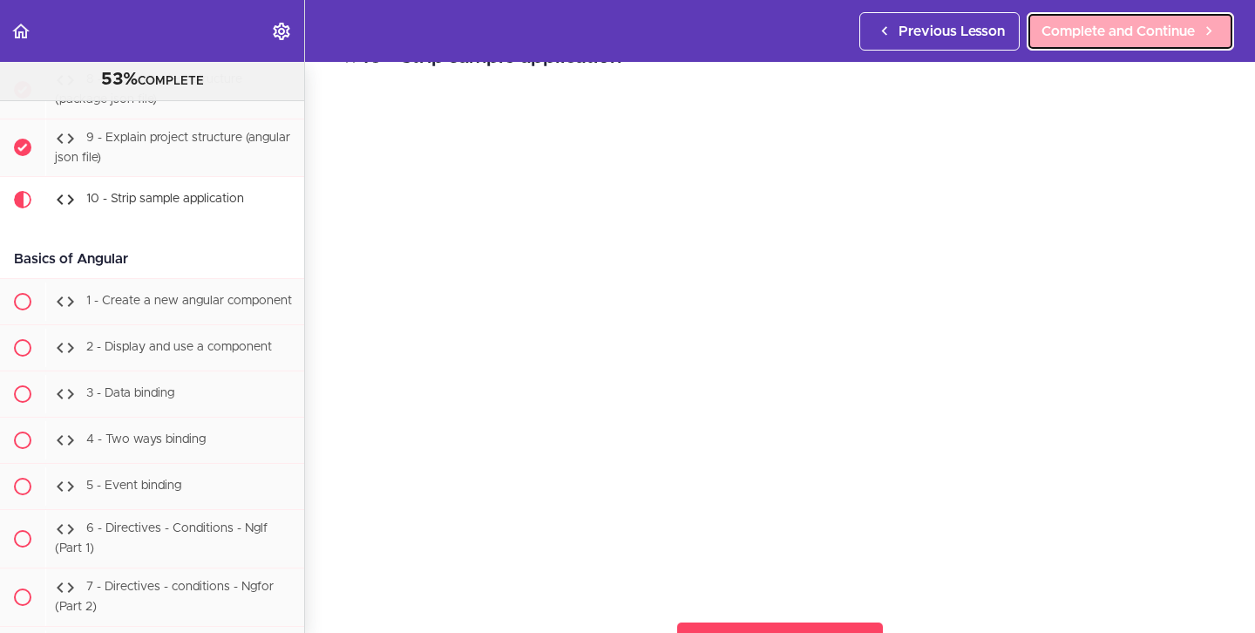
click at [1083, 24] on span "Complete and Continue" at bounding box center [1118, 31] width 153 height 21
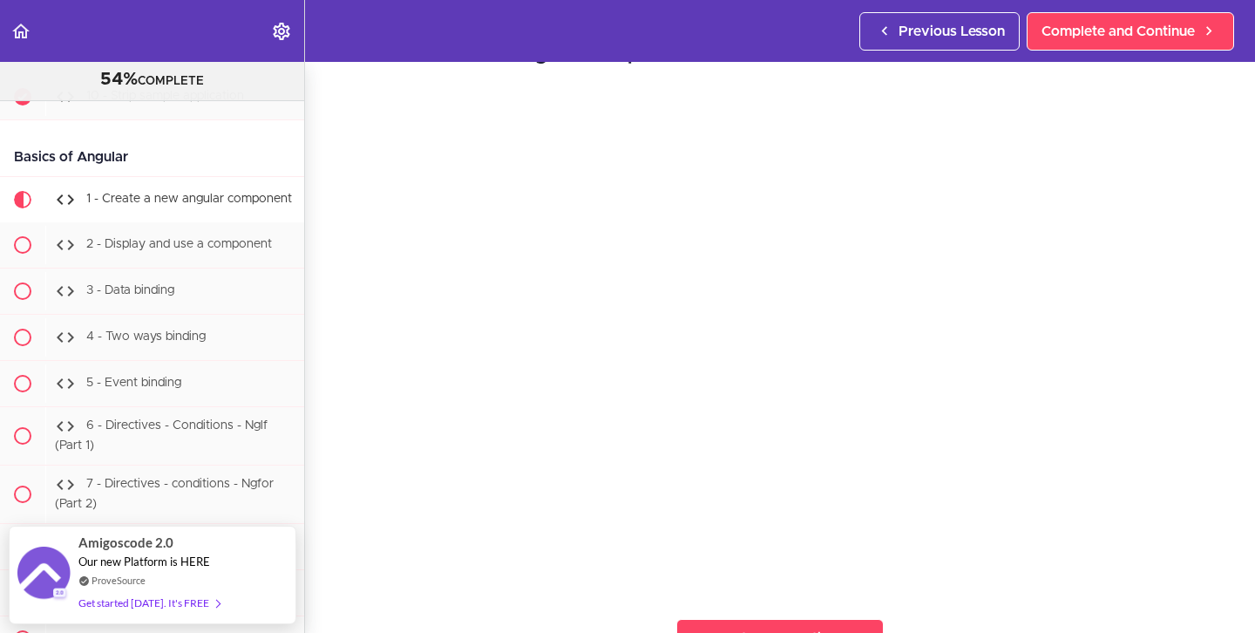
scroll to position [52, 0]
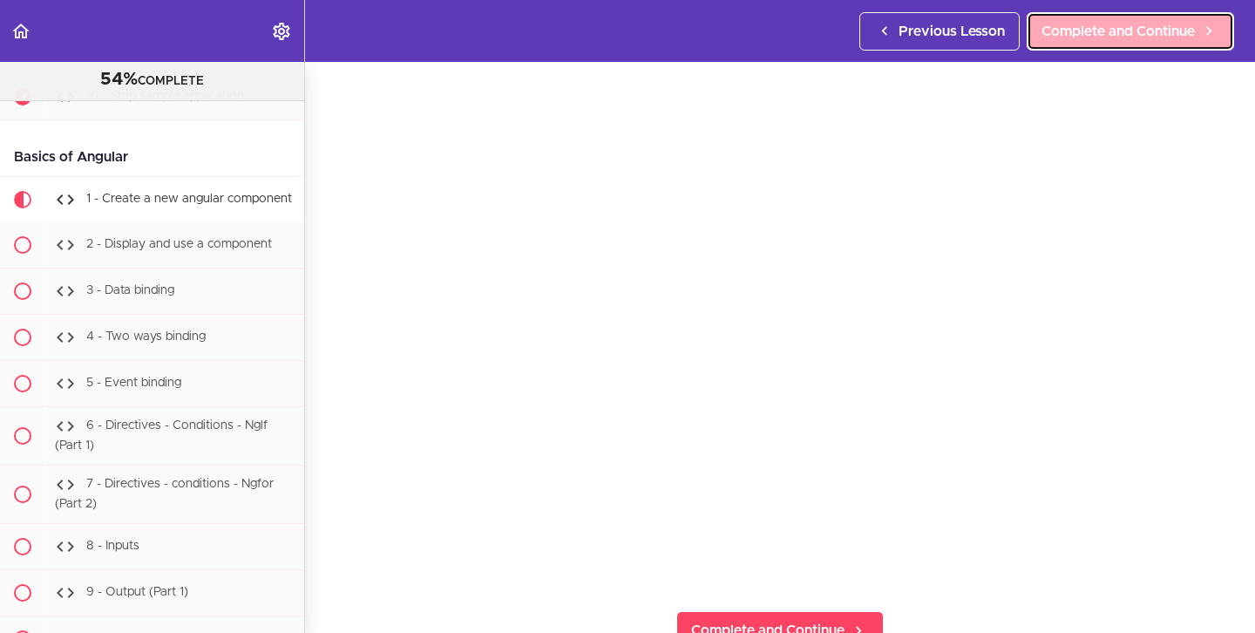
click at [1123, 31] on span "Complete and Continue" at bounding box center [1118, 31] width 153 height 21
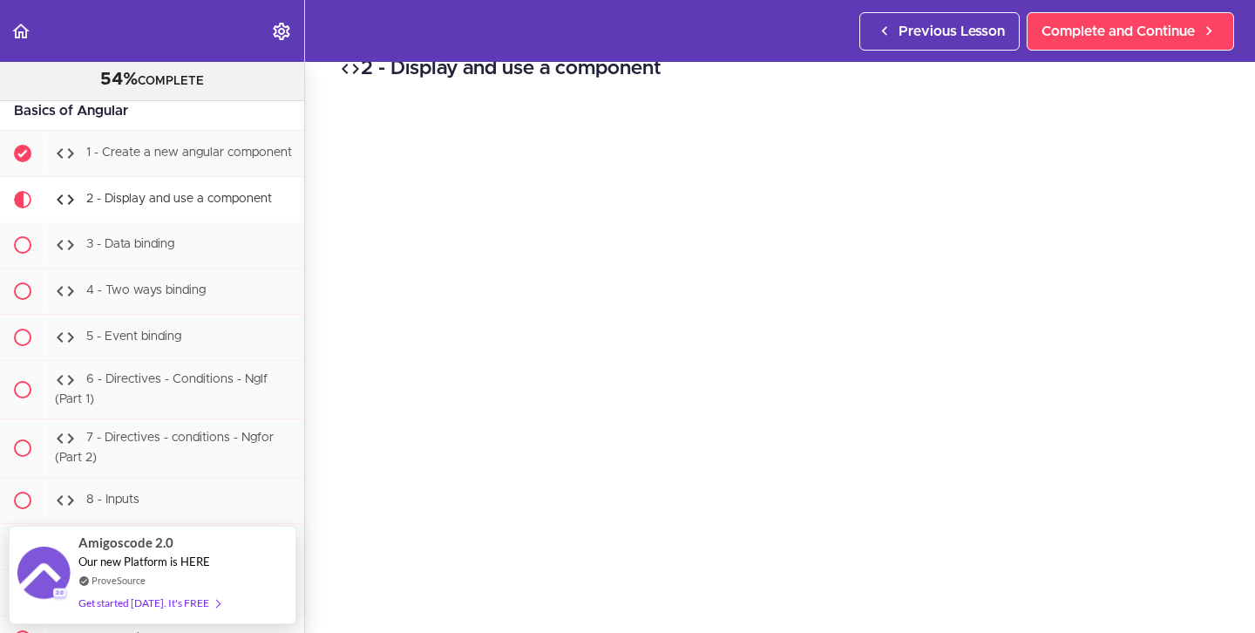
scroll to position [41, 0]
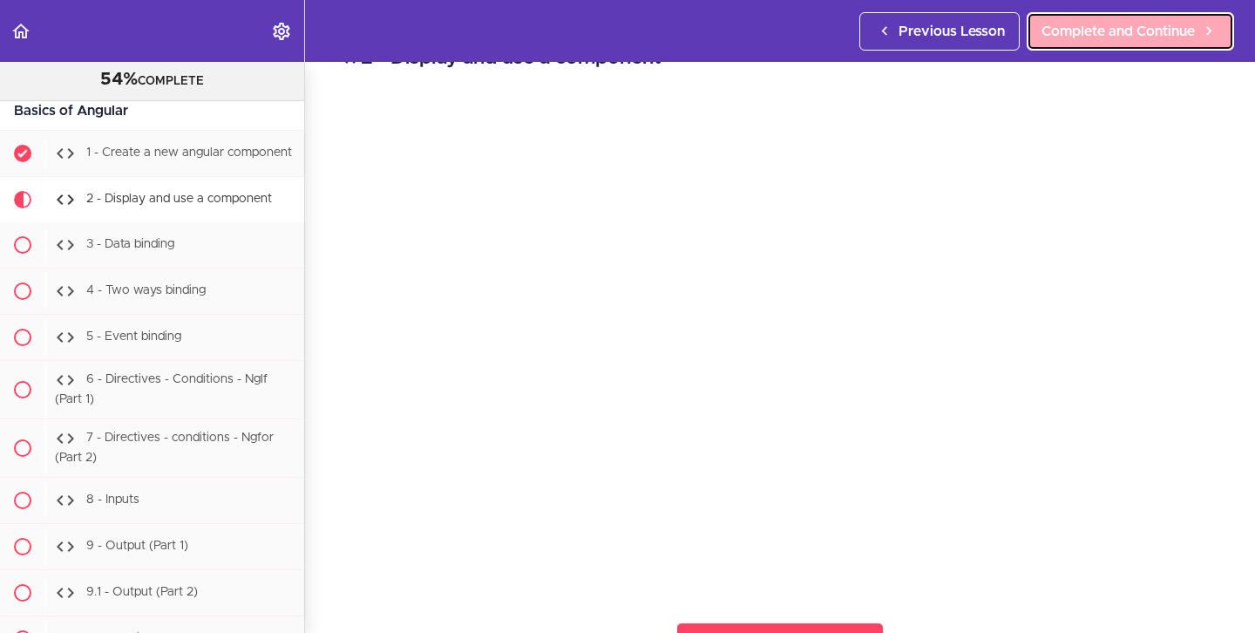
click at [1102, 31] on span "Complete and Continue" at bounding box center [1118, 31] width 153 height 21
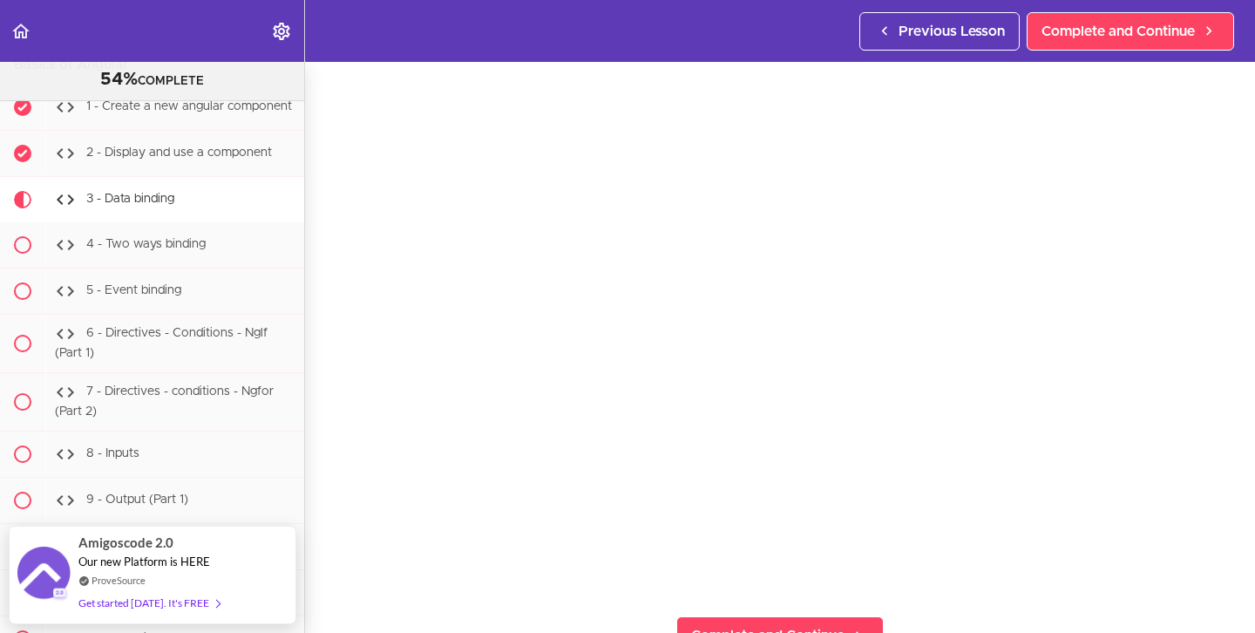
scroll to position [51, 0]
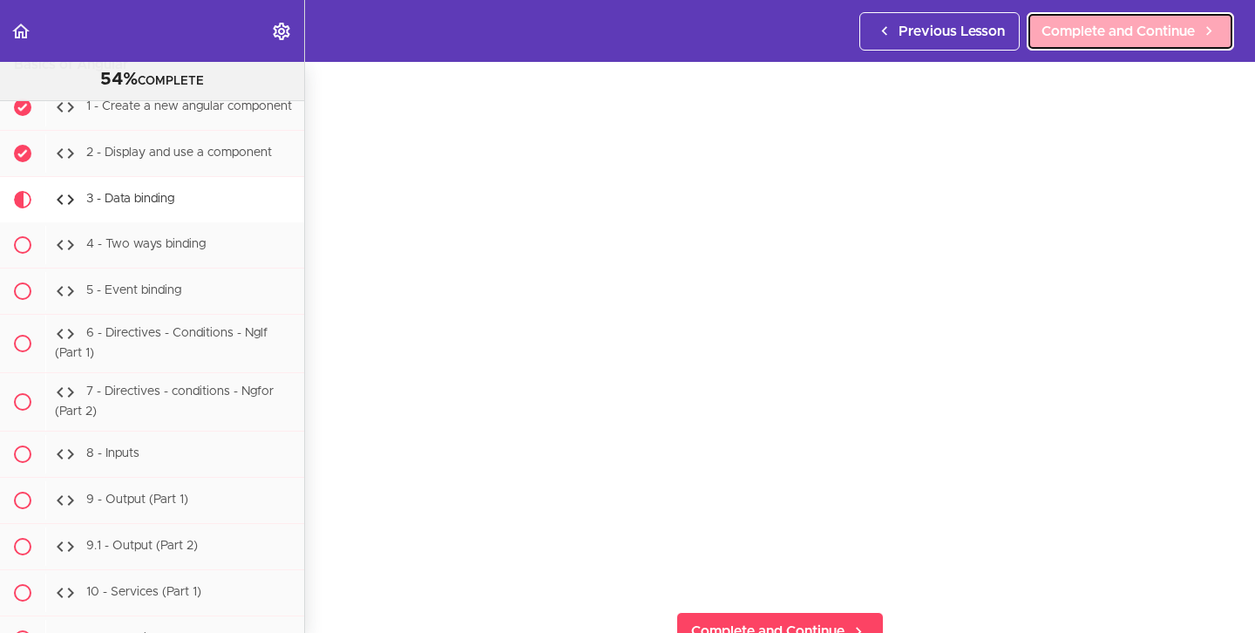
click at [1079, 42] on link "Complete and Continue" at bounding box center [1130, 31] width 207 height 38
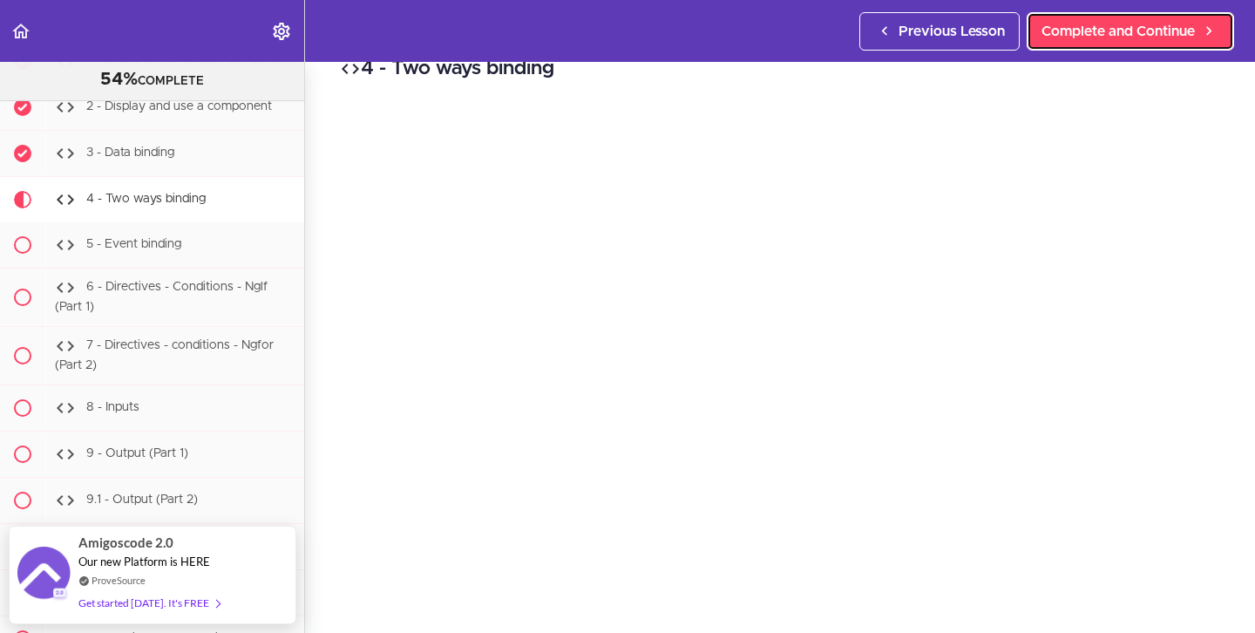
scroll to position [44, 0]
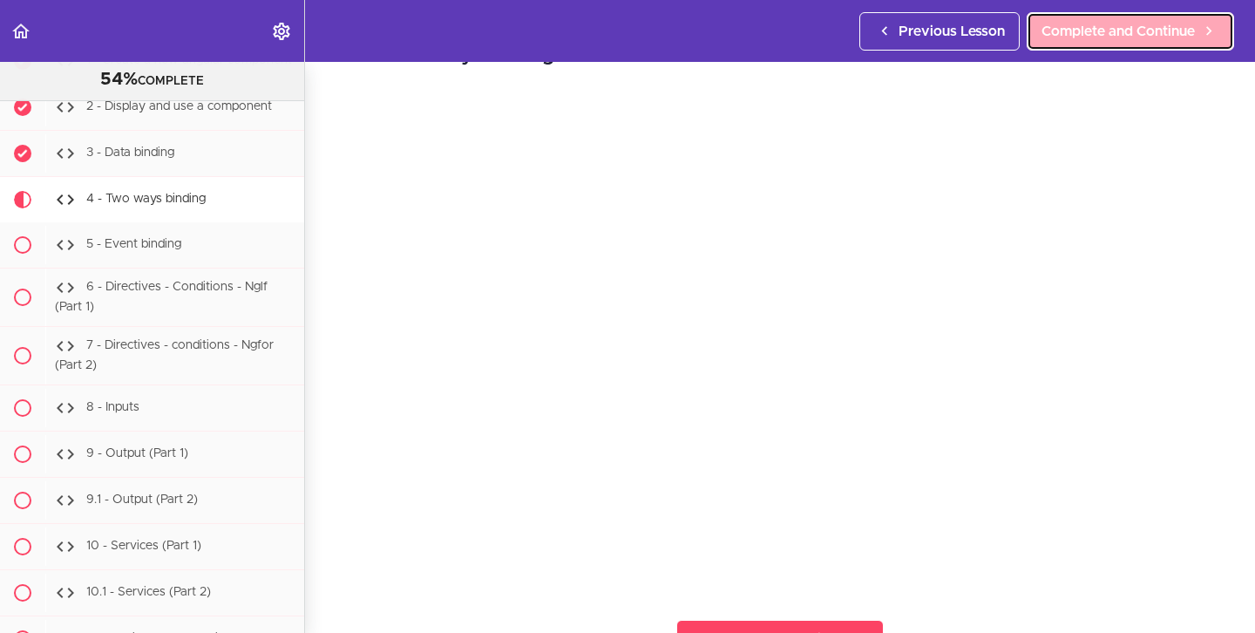
click at [1155, 37] on span "Complete and Continue" at bounding box center [1118, 31] width 153 height 21
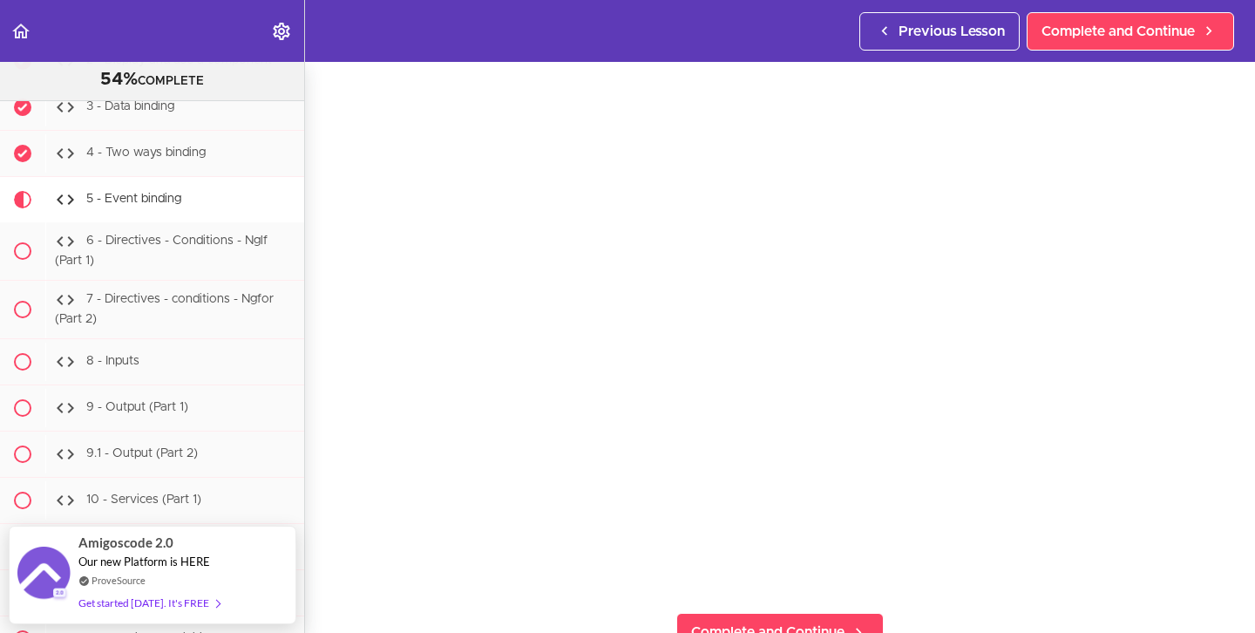
scroll to position [54, 0]
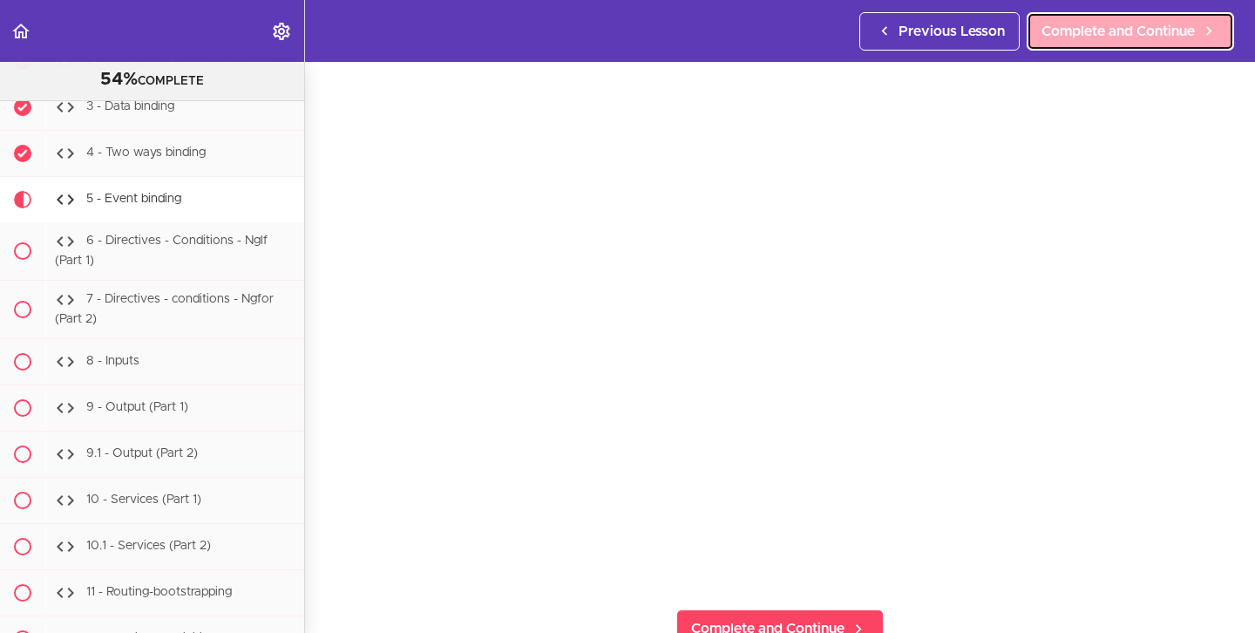
click at [1090, 14] on link "Complete and Continue" at bounding box center [1130, 31] width 207 height 38
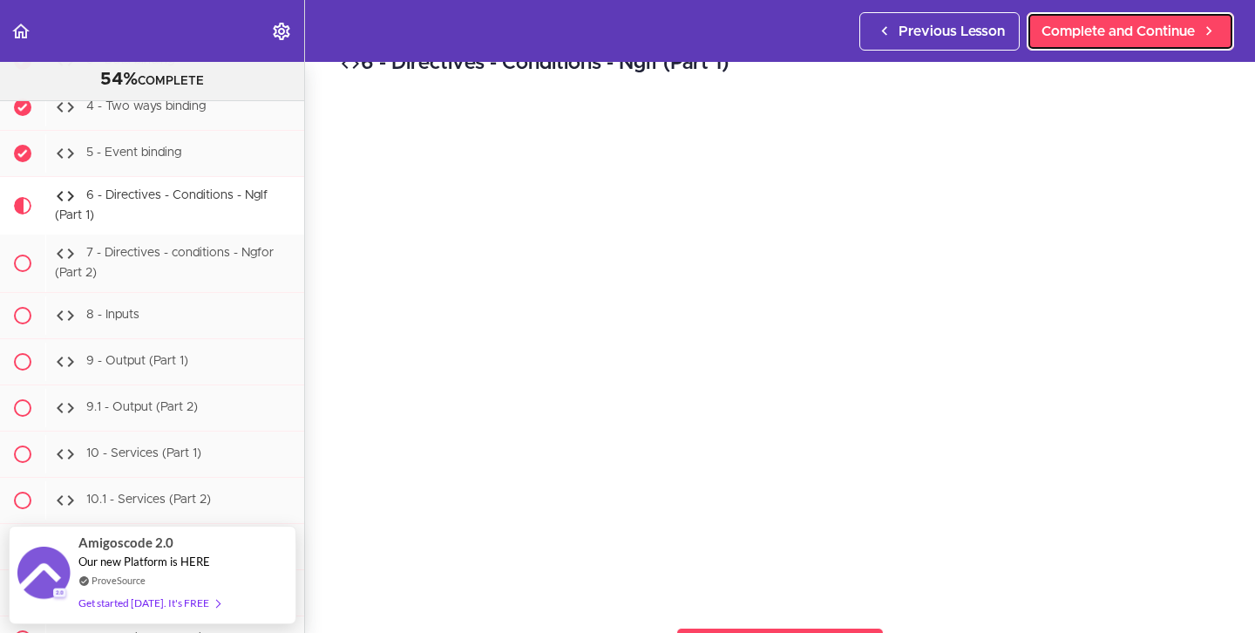
scroll to position [48, 0]
